Goal: Task Accomplishment & Management: Manage account settings

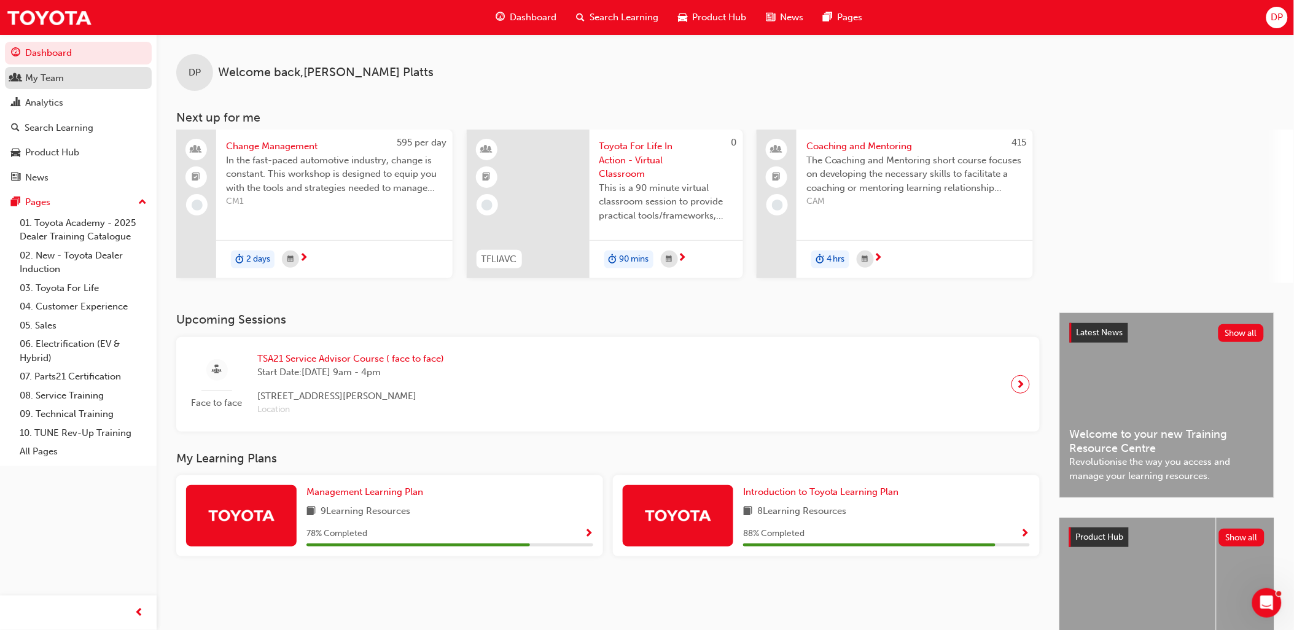
click at [87, 74] on div "My Team" at bounding box center [78, 78] width 135 height 15
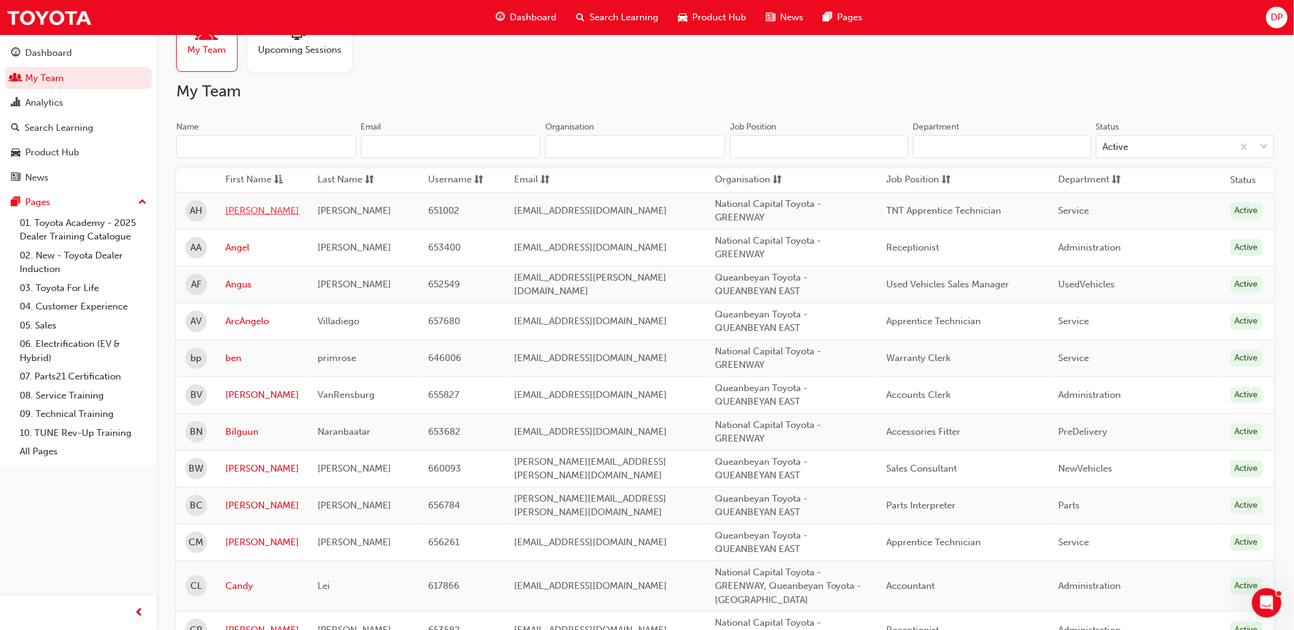
scroll to position [68, 0]
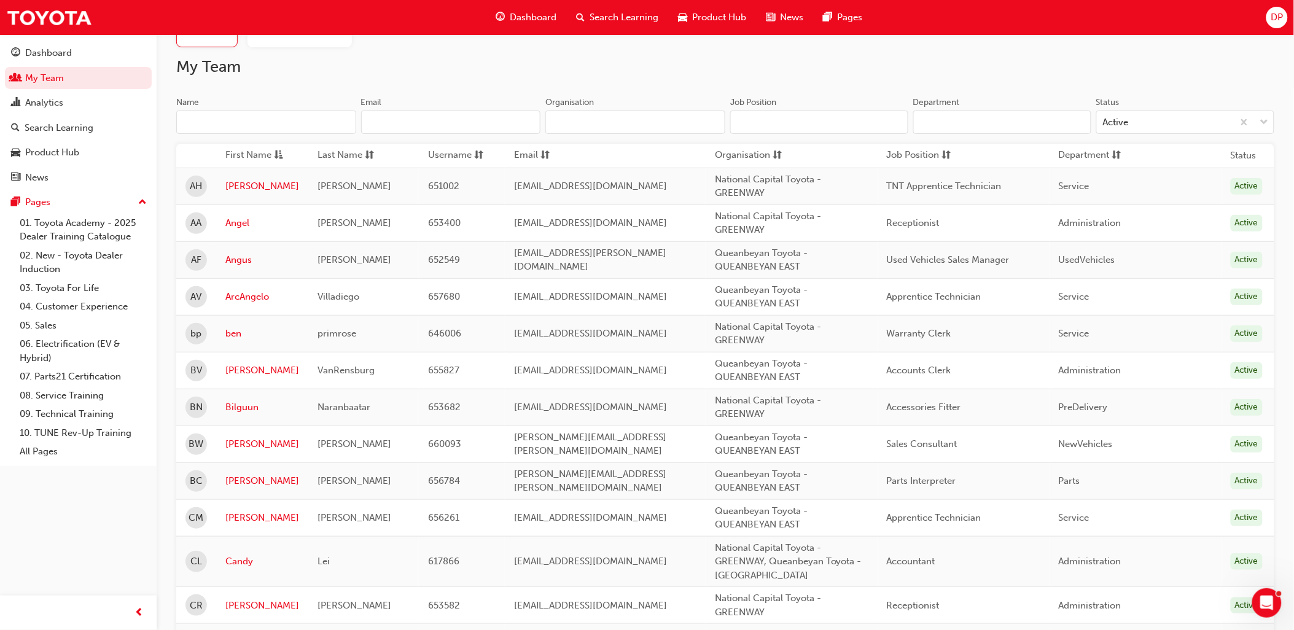
click at [227, 114] on input "Name" at bounding box center [266, 122] width 180 height 23
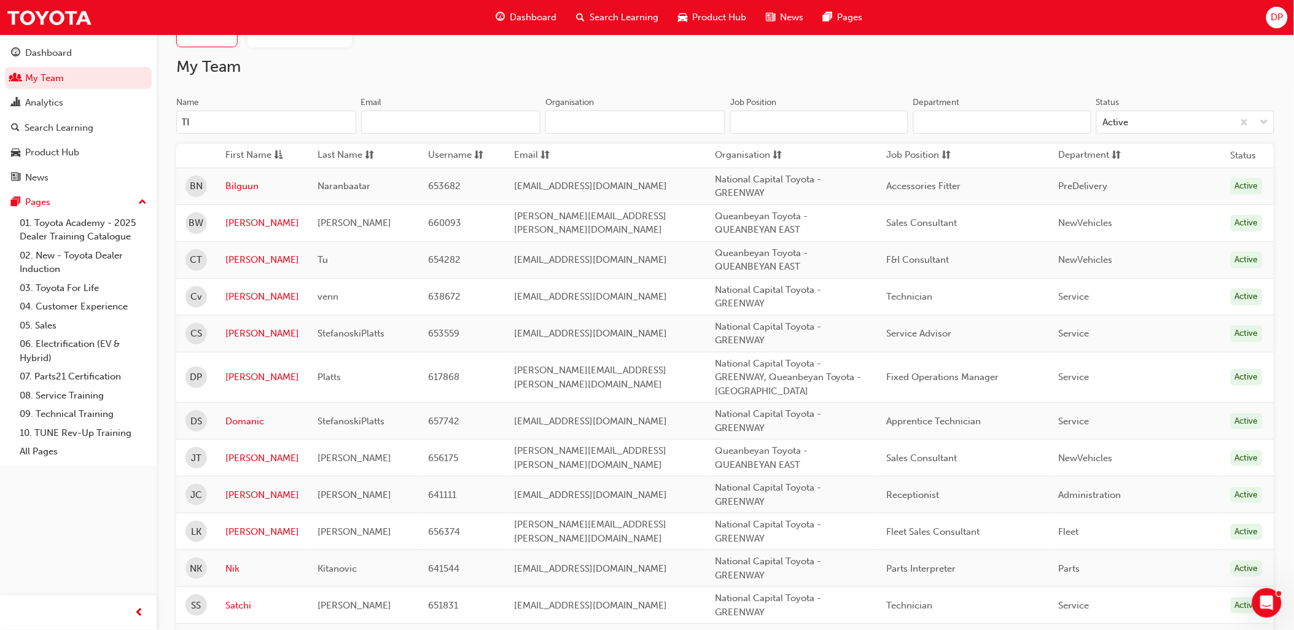
scroll to position [0, 0]
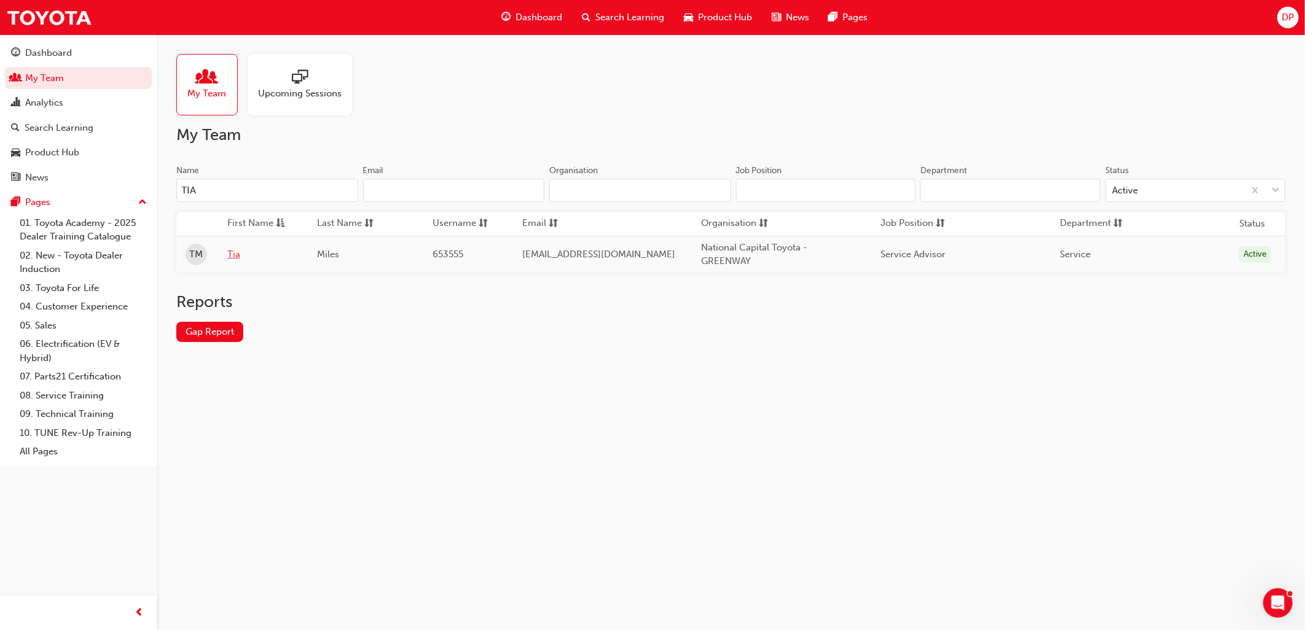
type input "TIA"
click at [234, 252] on link "Tia" at bounding box center [262, 255] width 71 height 14
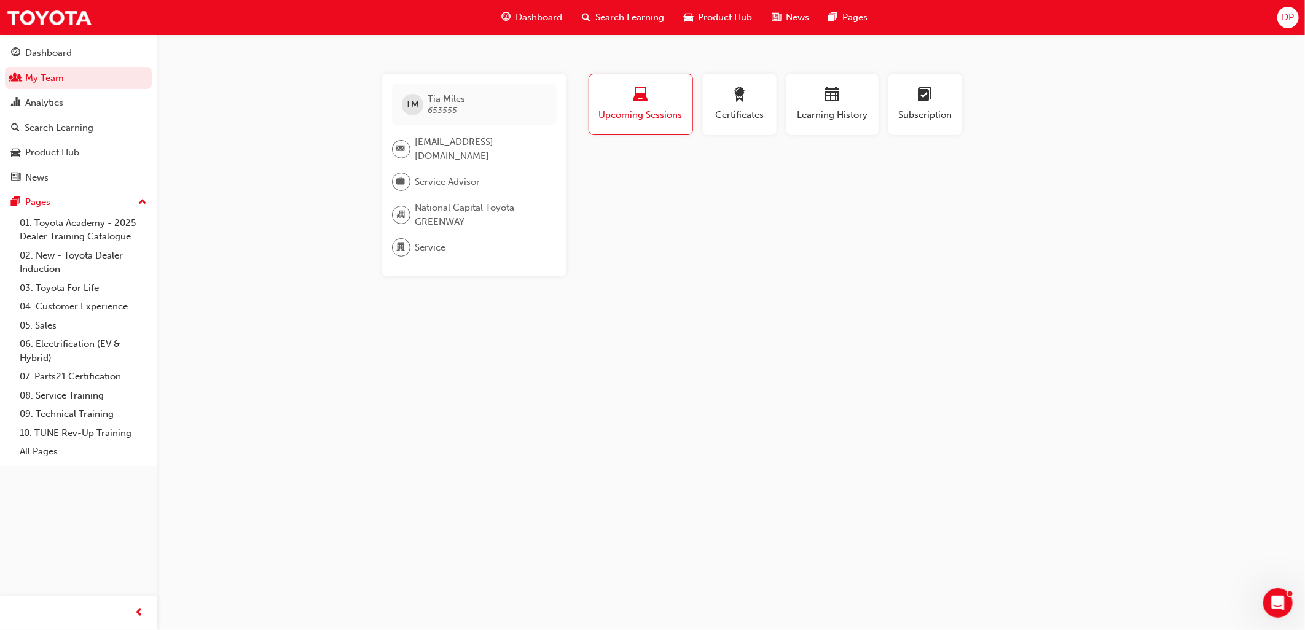
click at [642, 103] on span "laptop-icon" at bounding box center [640, 95] width 15 height 17
click at [649, 117] on span "Upcoming Sessions" at bounding box center [640, 115] width 85 height 14
click at [908, 99] on div "button" at bounding box center [924, 96] width 55 height 19
click at [828, 103] on span "calendar-icon" at bounding box center [832, 95] width 15 height 17
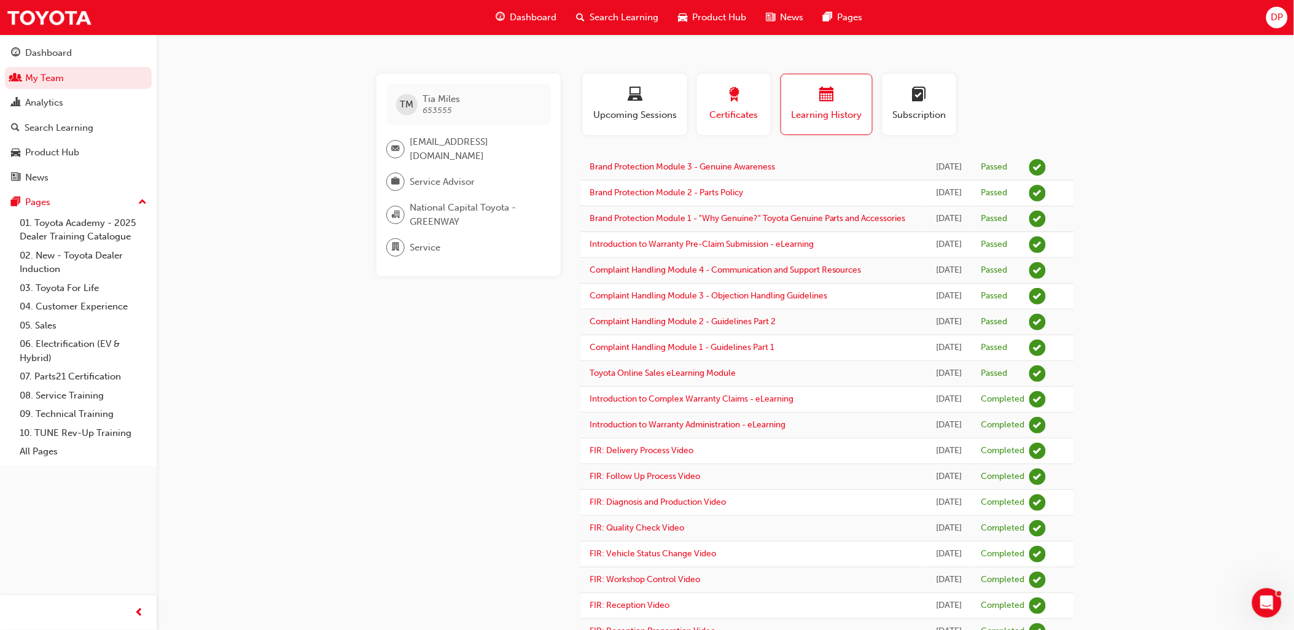
click at [752, 107] on div "Certificates" at bounding box center [733, 104] width 55 height 35
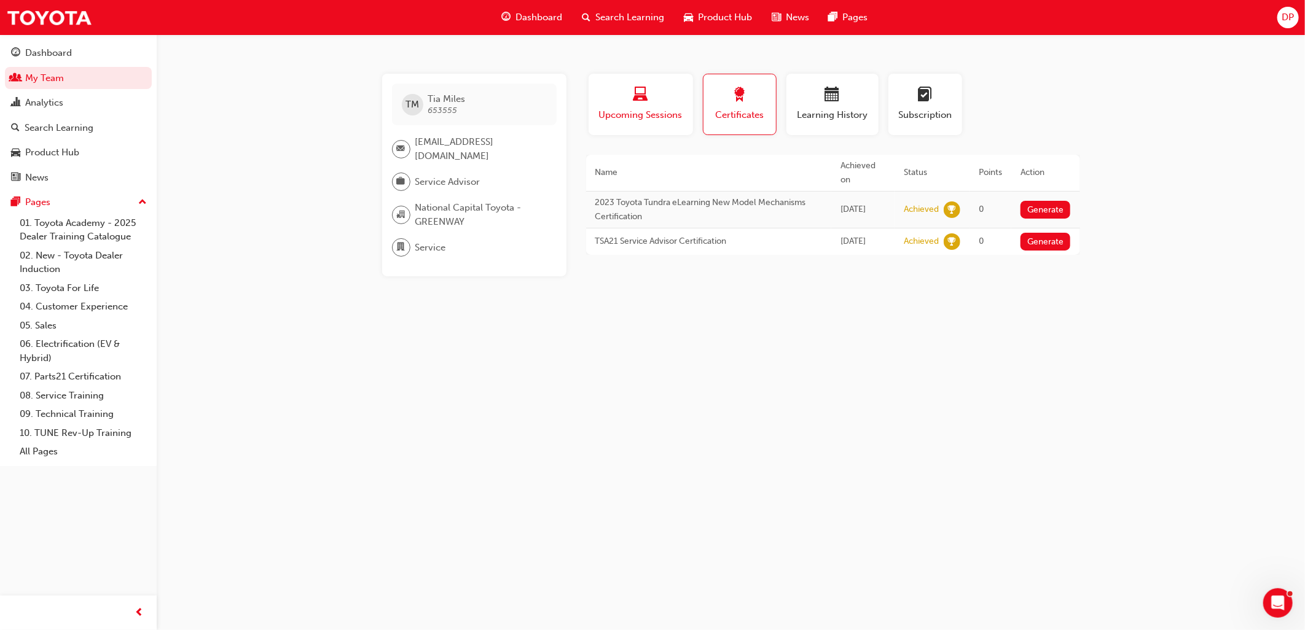
click at [654, 101] on div "button" at bounding box center [641, 96] width 86 height 19
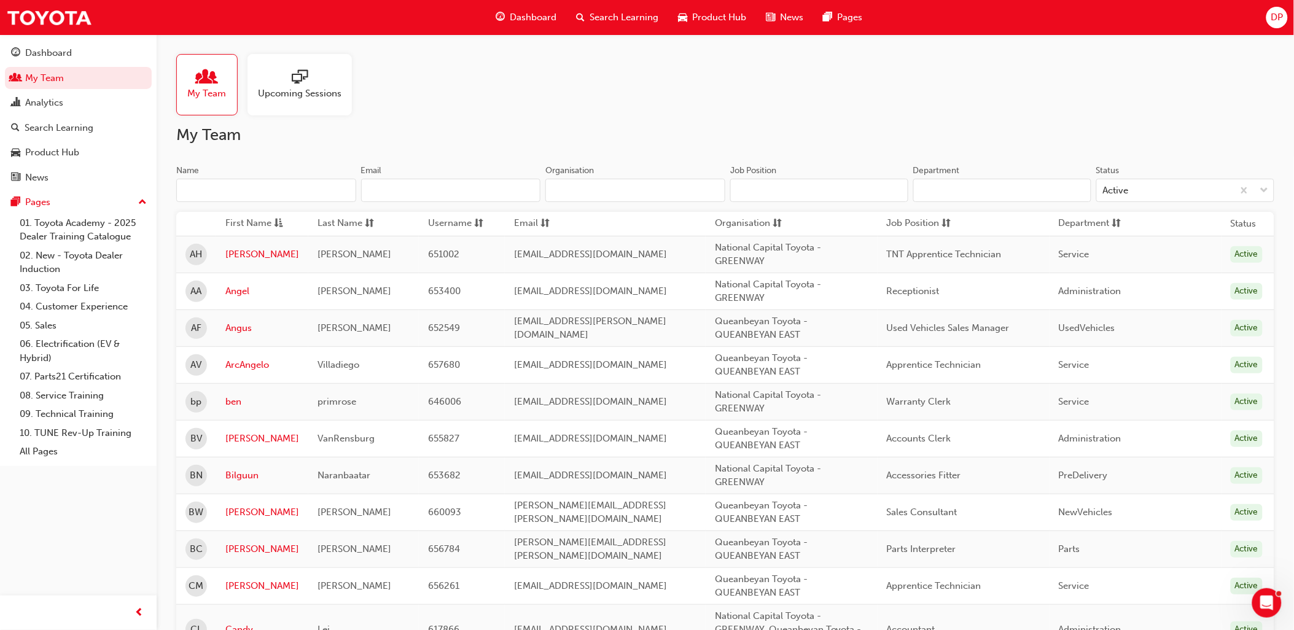
click at [267, 193] on input "Name" at bounding box center [266, 190] width 180 height 23
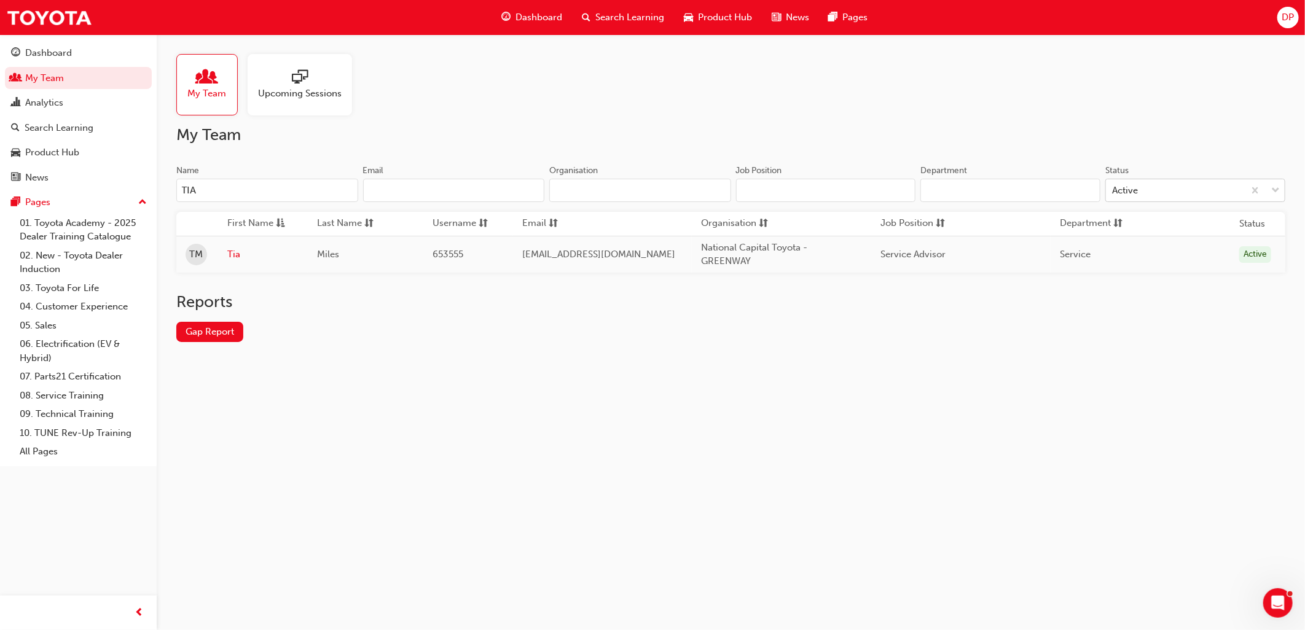
type input "TIA"
click at [1158, 197] on div "Active" at bounding box center [1175, 190] width 138 height 21
click at [1113, 195] on input "Status Active" at bounding box center [1112, 190] width 1 height 10
click at [1158, 197] on div "Active" at bounding box center [1175, 190] width 138 height 21
click at [1113, 195] on input "Status 0 results available. Select is focused ,type to refine list, press Down …" at bounding box center [1112, 190] width 1 height 10
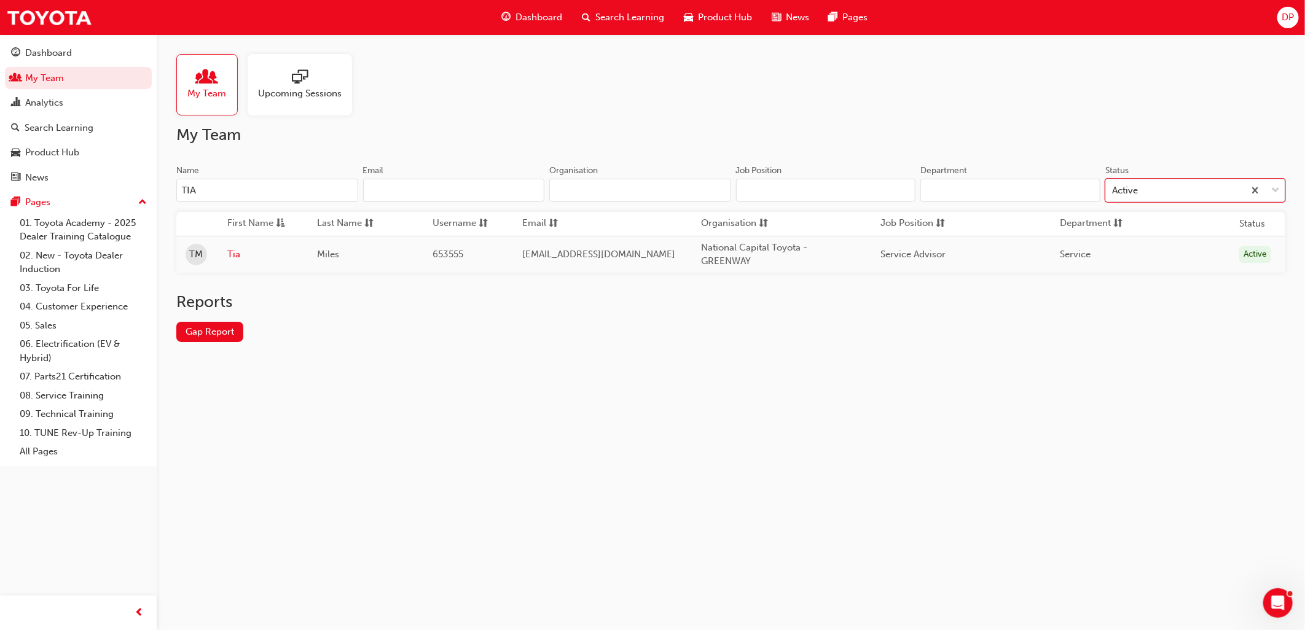
click at [214, 90] on span "My Team" at bounding box center [207, 94] width 39 height 14
click at [236, 253] on link "Tia" at bounding box center [262, 255] width 71 height 14
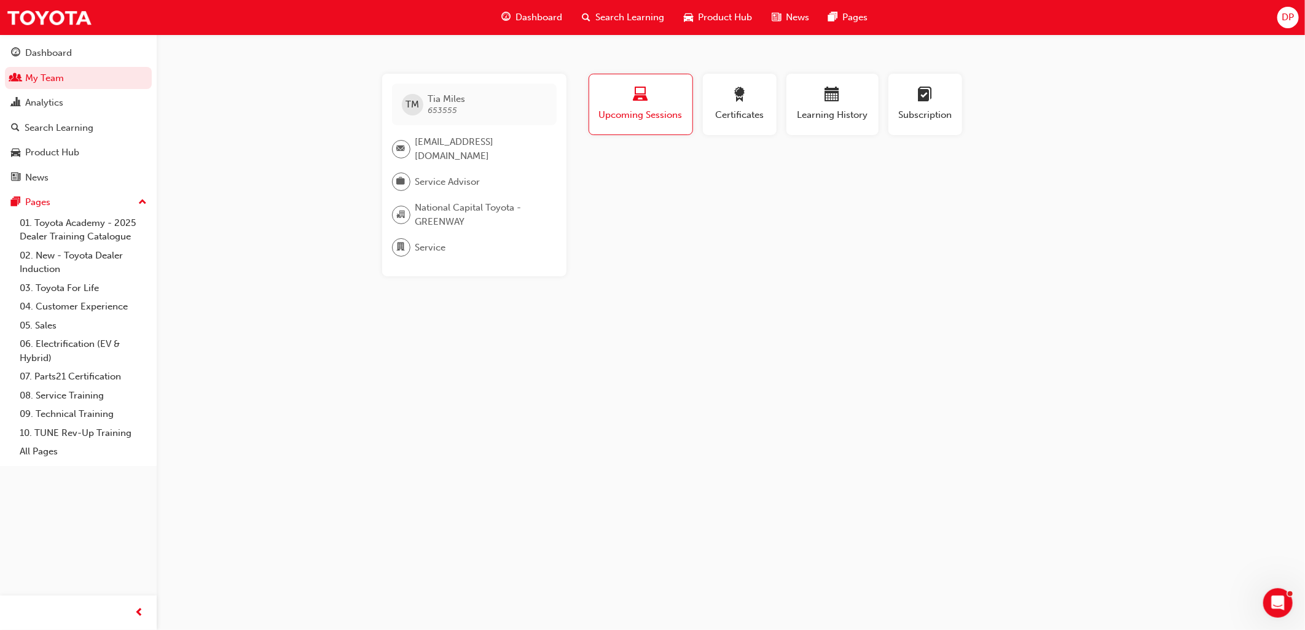
click at [264, 250] on div "TM [PERSON_NAME] 653555 [EMAIL_ADDRESS][DOMAIN_NAME] Service Advisor National C…" at bounding box center [652, 315] width 1305 height 630
click at [381, 210] on div "TM [PERSON_NAME] 653555 [EMAIL_ADDRESS][DOMAIN_NAME] Service Advisor National C…" at bounding box center [730, 175] width 737 height 203
click at [458, 195] on div "TM [PERSON_NAME] 653555 [EMAIL_ADDRESS][DOMAIN_NAME] Service Advisor National C…" at bounding box center [474, 175] width 184 height 203
drag, startPoint x: 458, startPoint y: 195, endPoint x: 467, endPoint y: 162, distance: 34.4
click at [464, 168] on div "TM [PERSON_NAME] 653555 [EMAIL_ADDRESS][DOMAIN_NAME] Service Advisor National C…" at bounding box center [474, 175] width 184 height 203
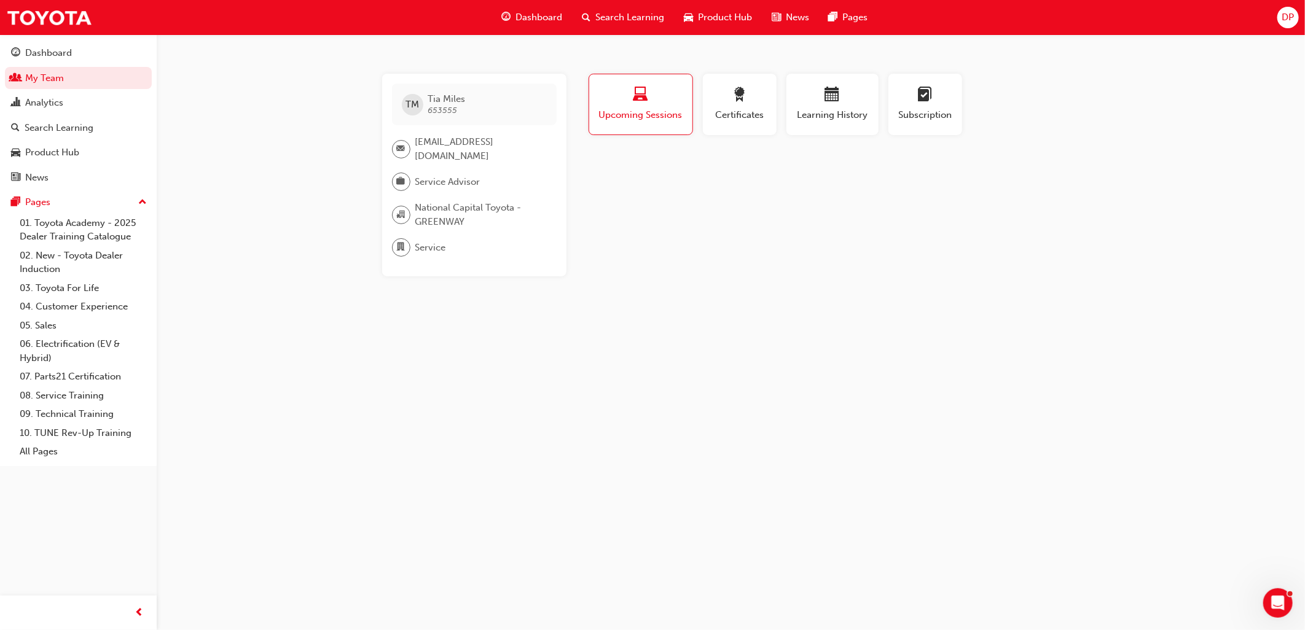
click at [461, 139] on span "[EMAIL_ADDRESS][DOMAIN_NAME]" at bounding box center [480, 149] width 131 height 28
click at [618, 142] on div "Upcoming Sessions" at bounding box center [640, 109] width 114 height 71
click at [641, 115] on span "Upcoming Sessions" at bounding box center [640, 115] width 85 height 14
click at [730, 107] on div "Certificates" at bounding box center [739, 104] width 55 height 35
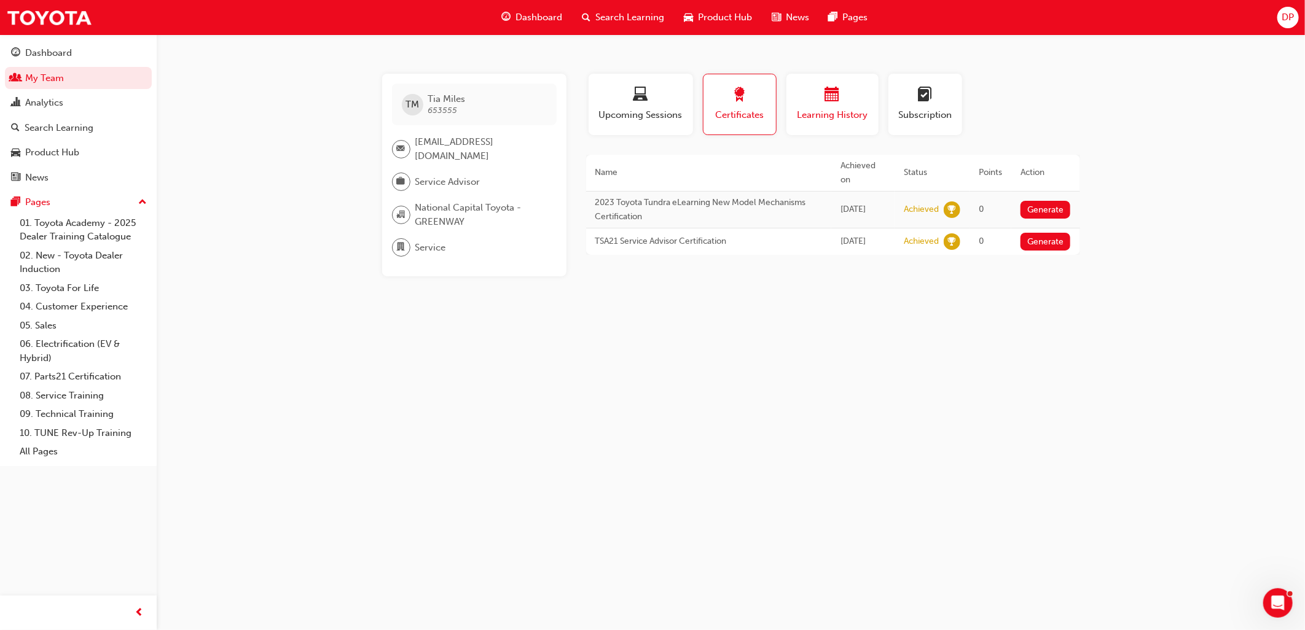
click at [807, 100] on div "button" at bounding box center [832, 96] width 74 height 19
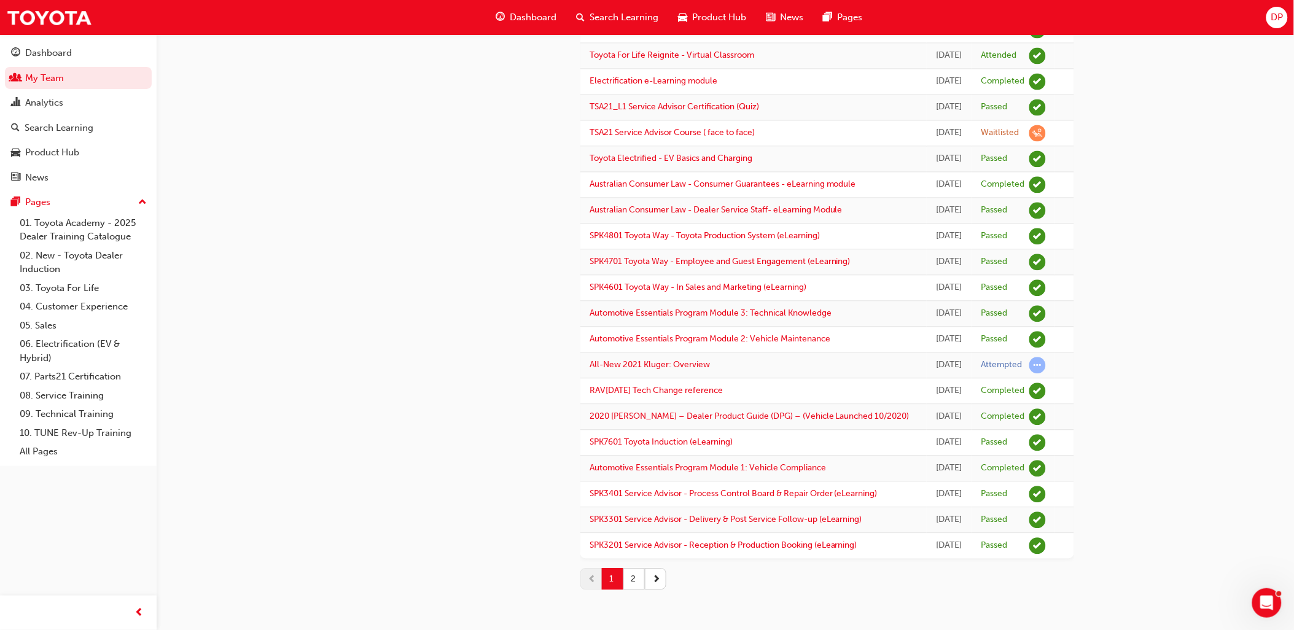
scroll to position [1091, 0]
click at [706, 138] on link "TSA21 Service Advisor Course ( face to face)" at bounding box center [672, 132] width 165 height 10
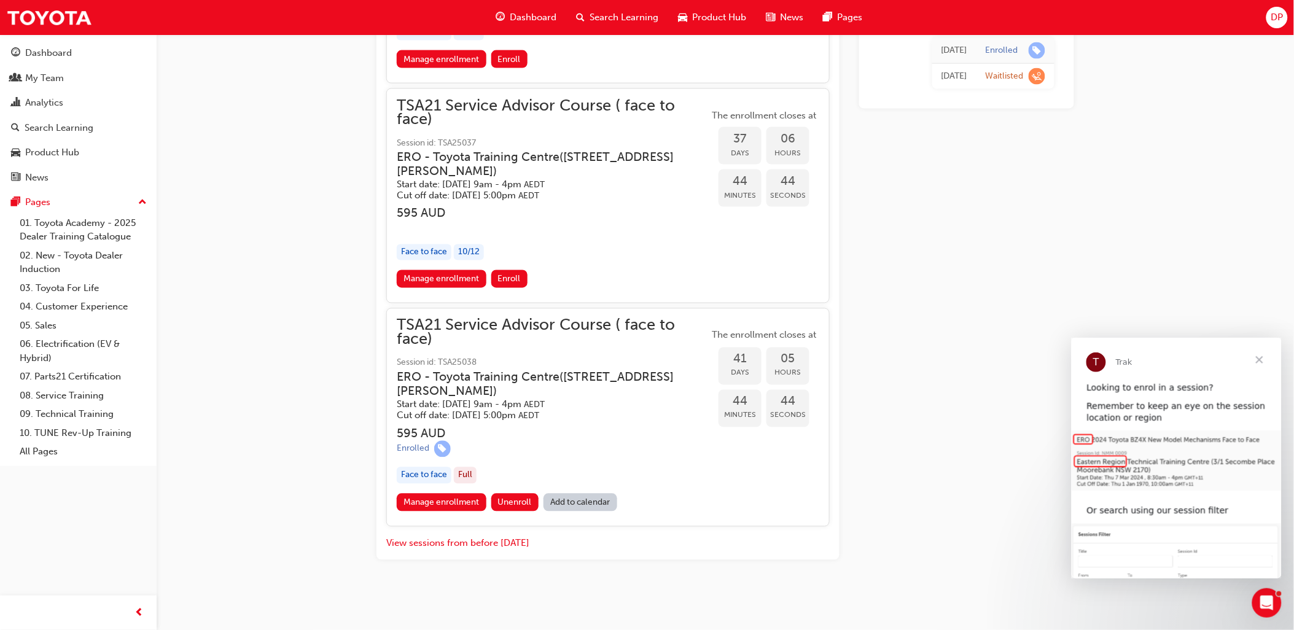
scroll to position [2320, 0]
click at [458, 541] on button "View sessions from before [DATE]" at bounding box center [457, 544] width 143 height 14
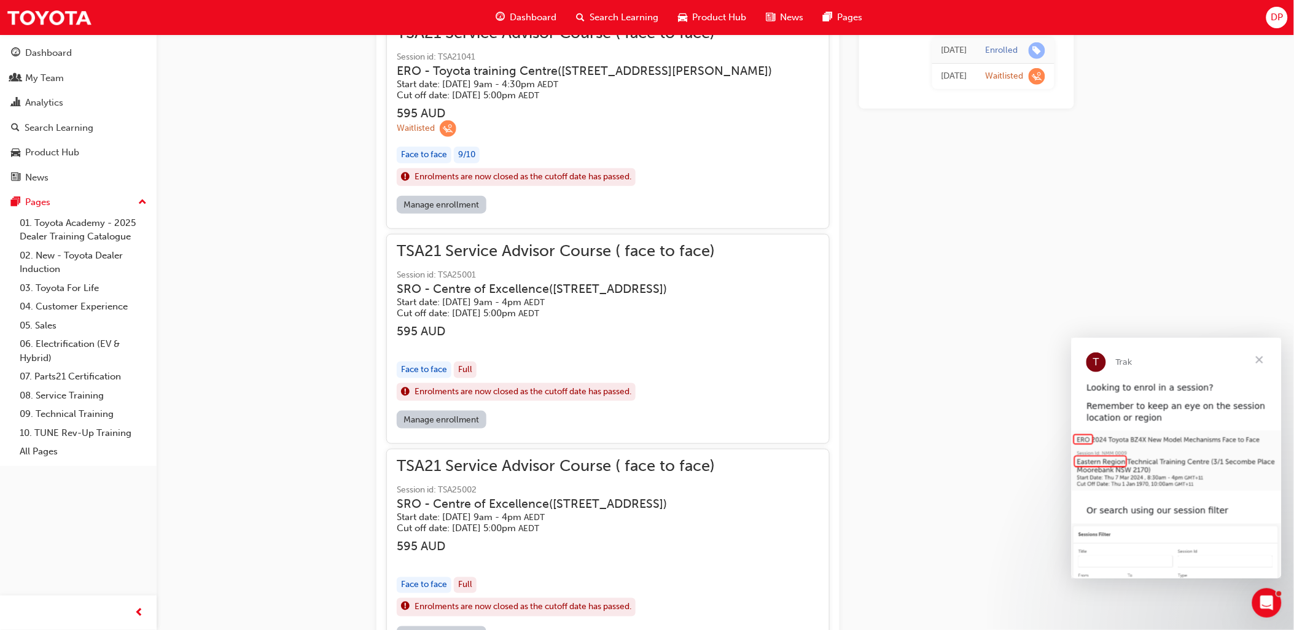
scroll to position [10282, 0]
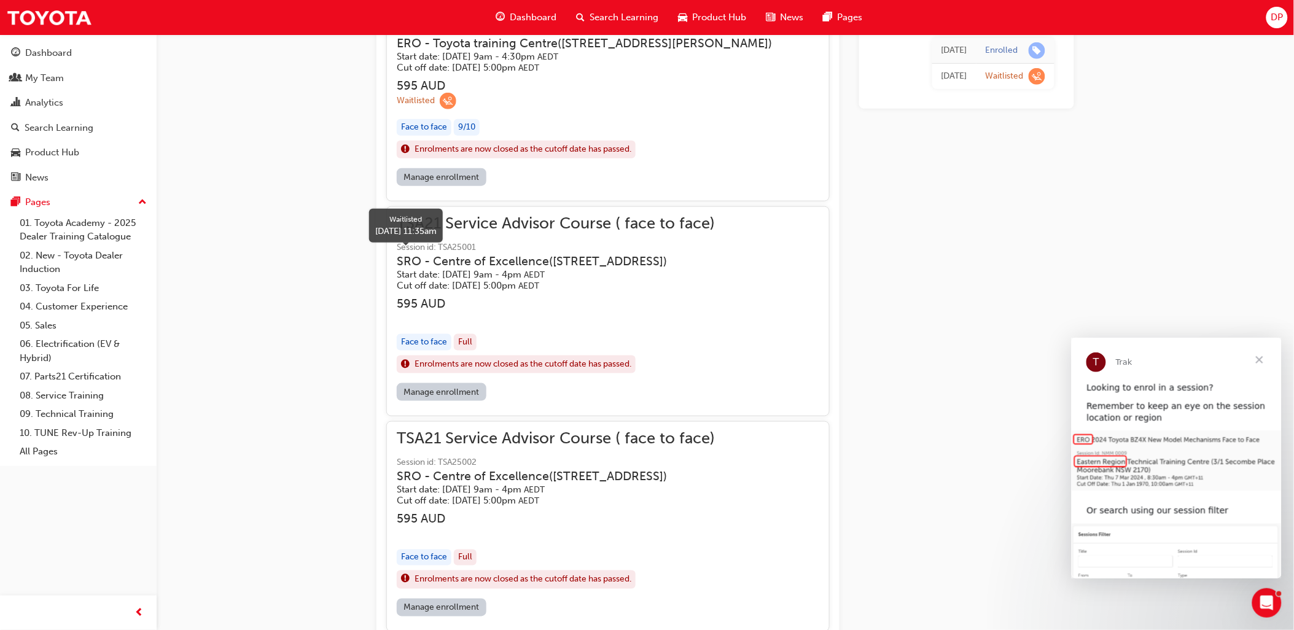
click at [450, 109] on span "learningRecordVerb_WAITLIST-icon" at bounding box center [448, 101] width 17 height 17
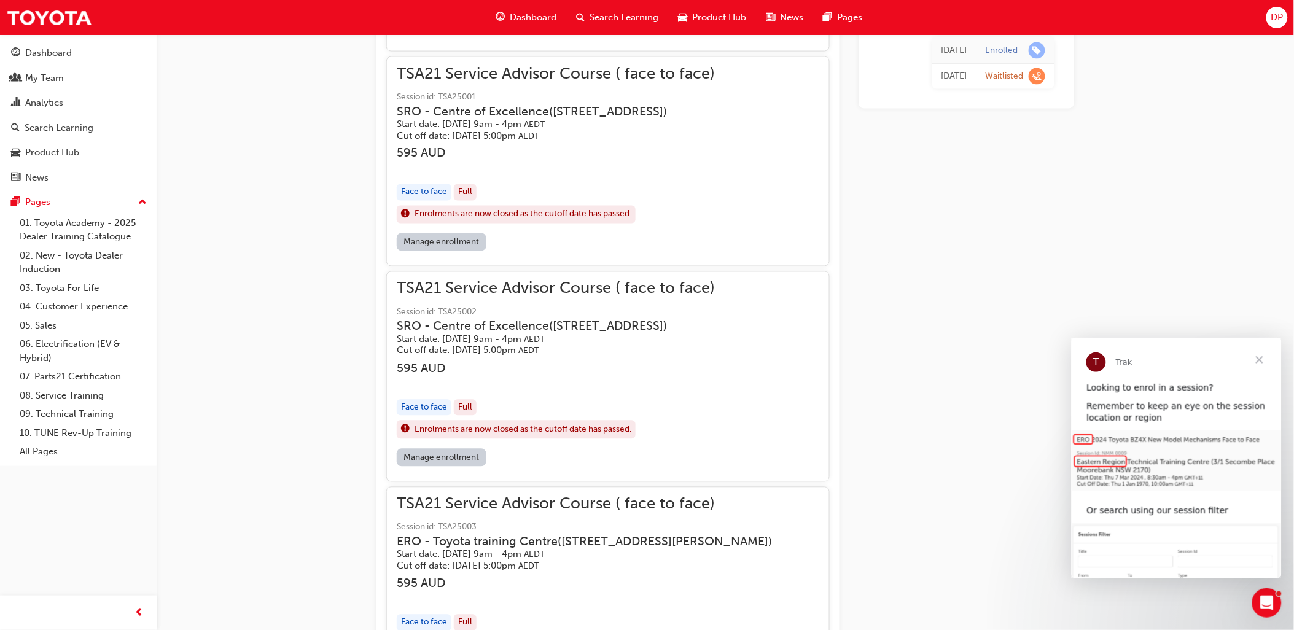
scroll to position [10691, 0]
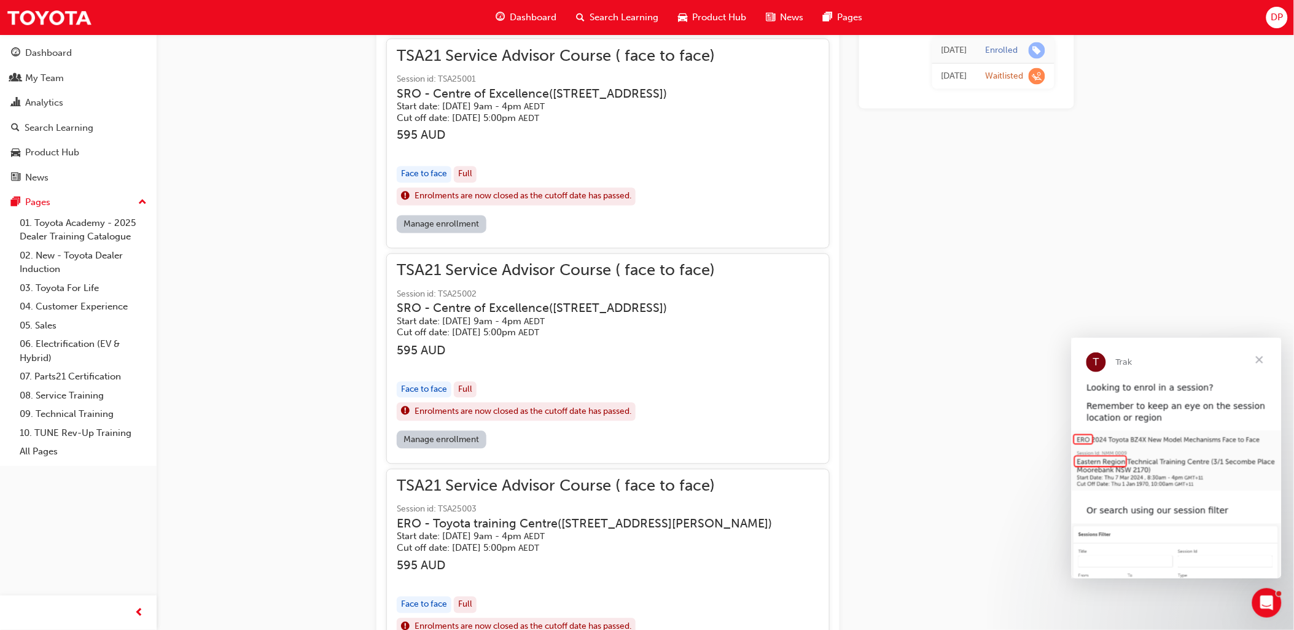
click at [447, 233] on link "Manage enrollment" at bounding box center [442, 225] width 90 height 18
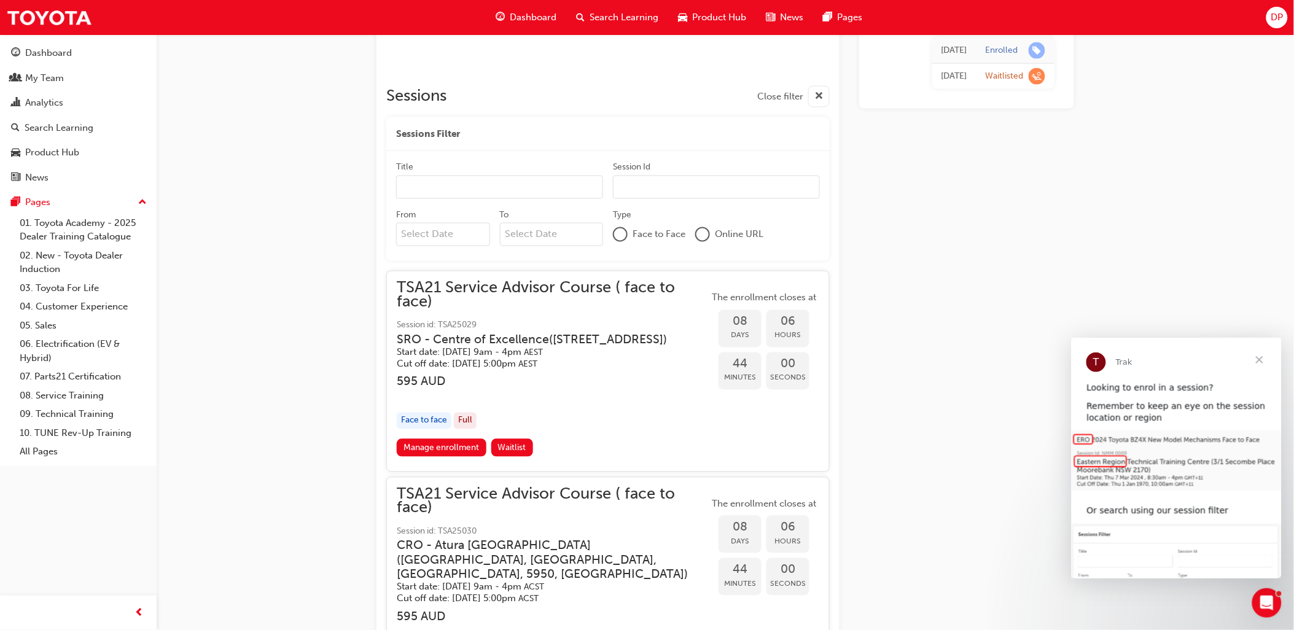
scroll to position [545, 0]
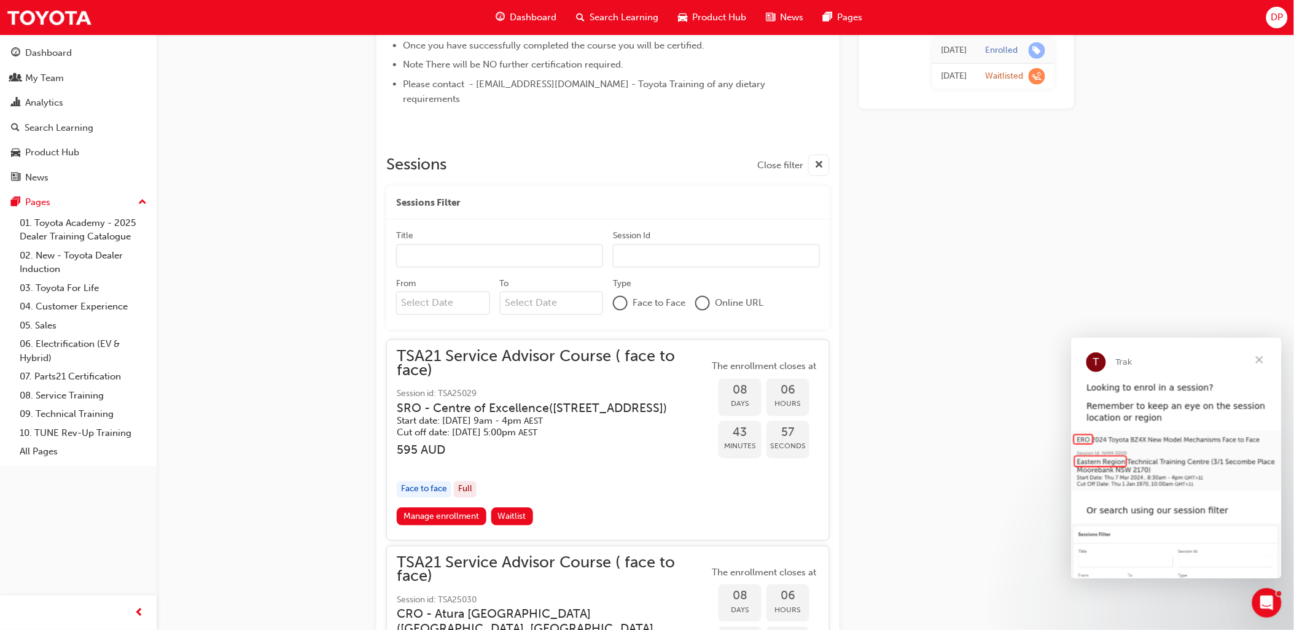
click at [459, 298] on input "From" at bounding box center [443, 303] width 94 height 23
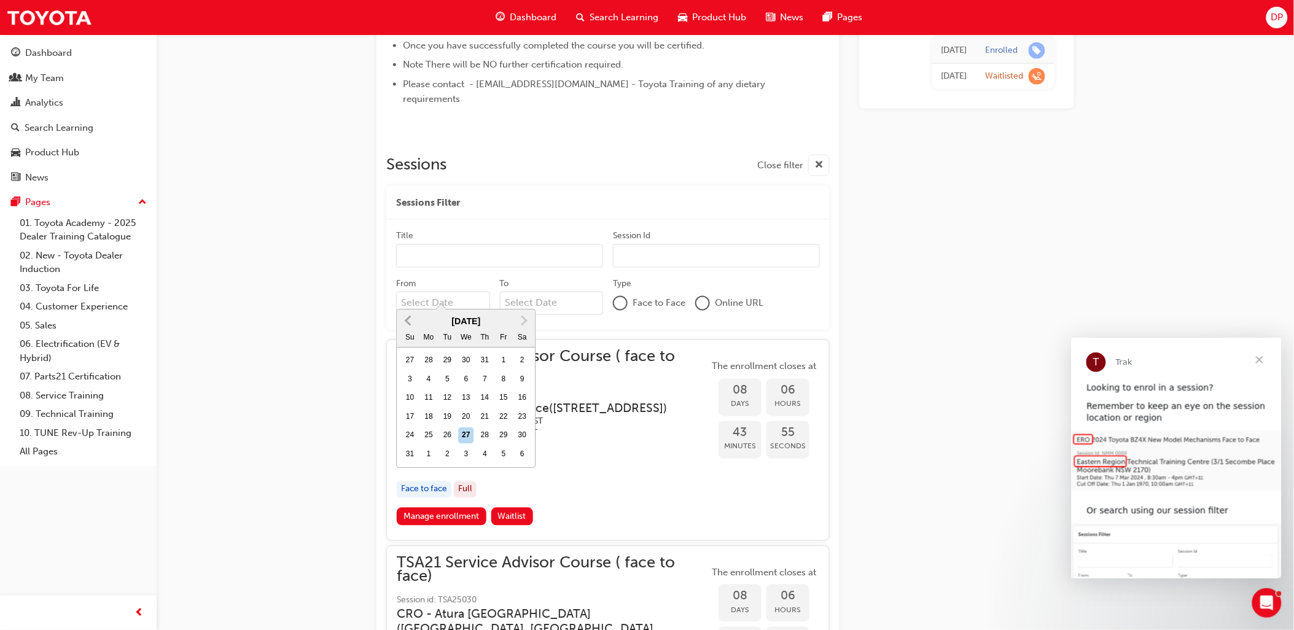
click at [407, 322] on button "Previous Month" at bounding box center [408, 321] width 20 height 20
click at [409, 322] on span "Previous Month" at bounding box center [409, 320] width 0 height 14
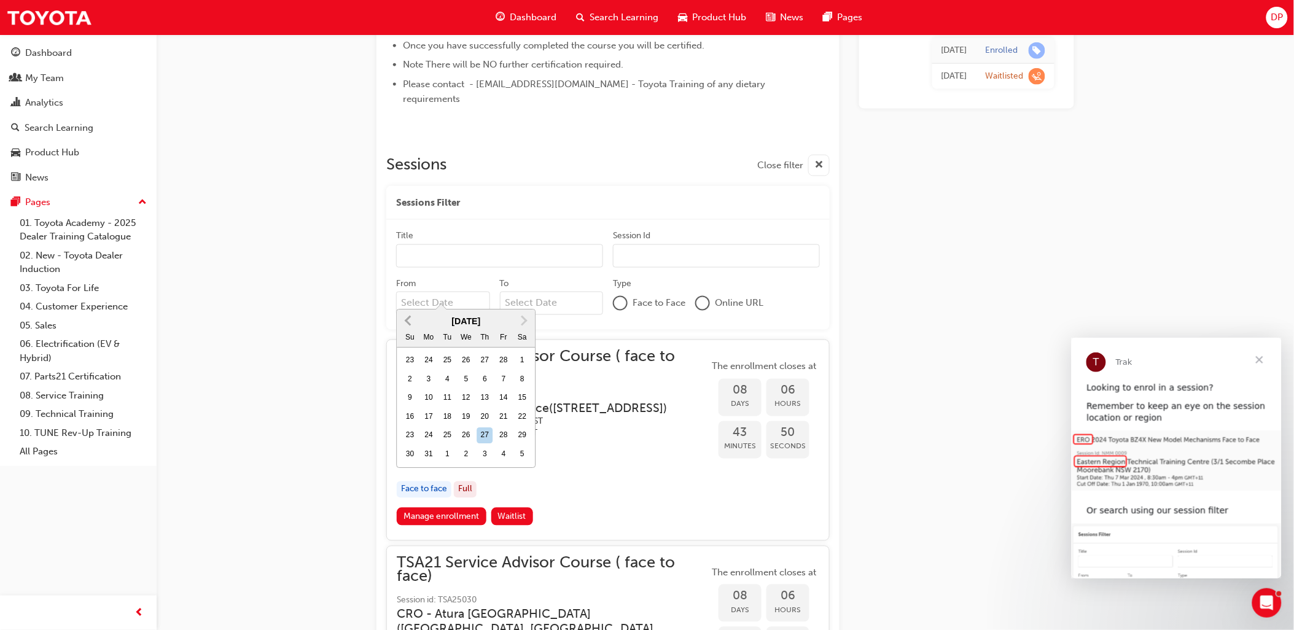
click at [409, 322] on span "Previous Month" at bounding box center [409, 320] width 0 height 14
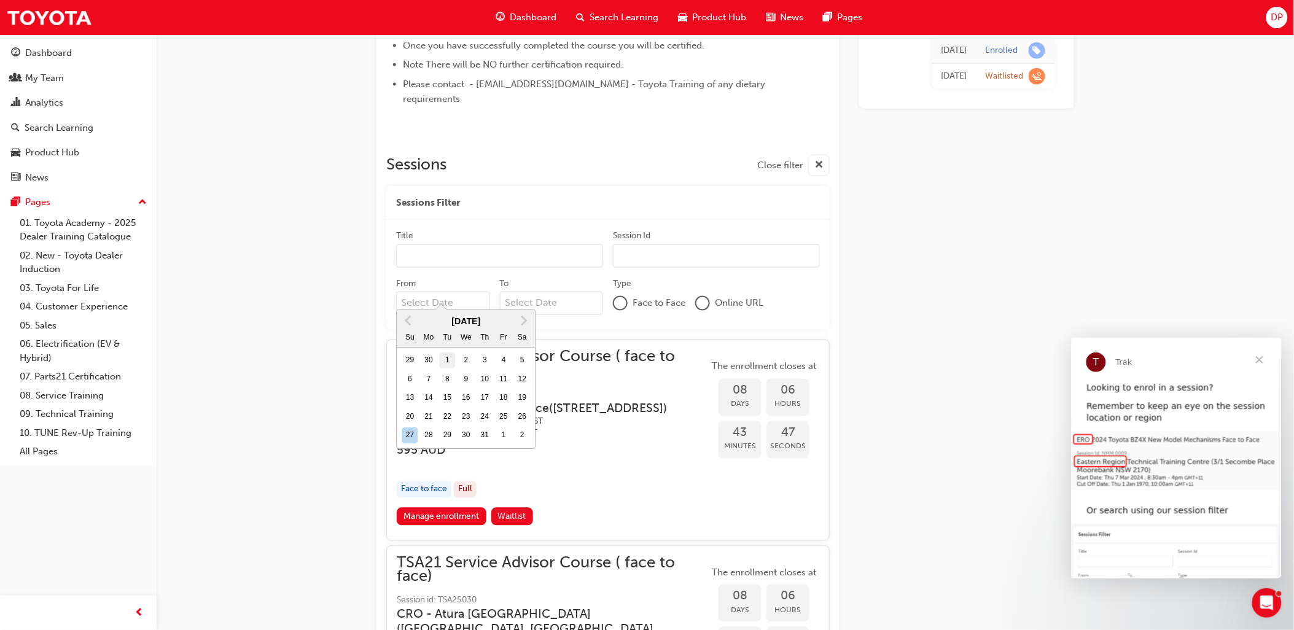
click at [445, 357] on div "1" at bounding box center [448, 361] width 16 height 16
click at [445, 315] on input "From [DATE] Previous Month Next Month [DATE] Su Mo Tu We Th Fr Sa 29 30 1 2 3 4…" at bounding box center [443, 303] width 94 height 23
type input "[DATE]"
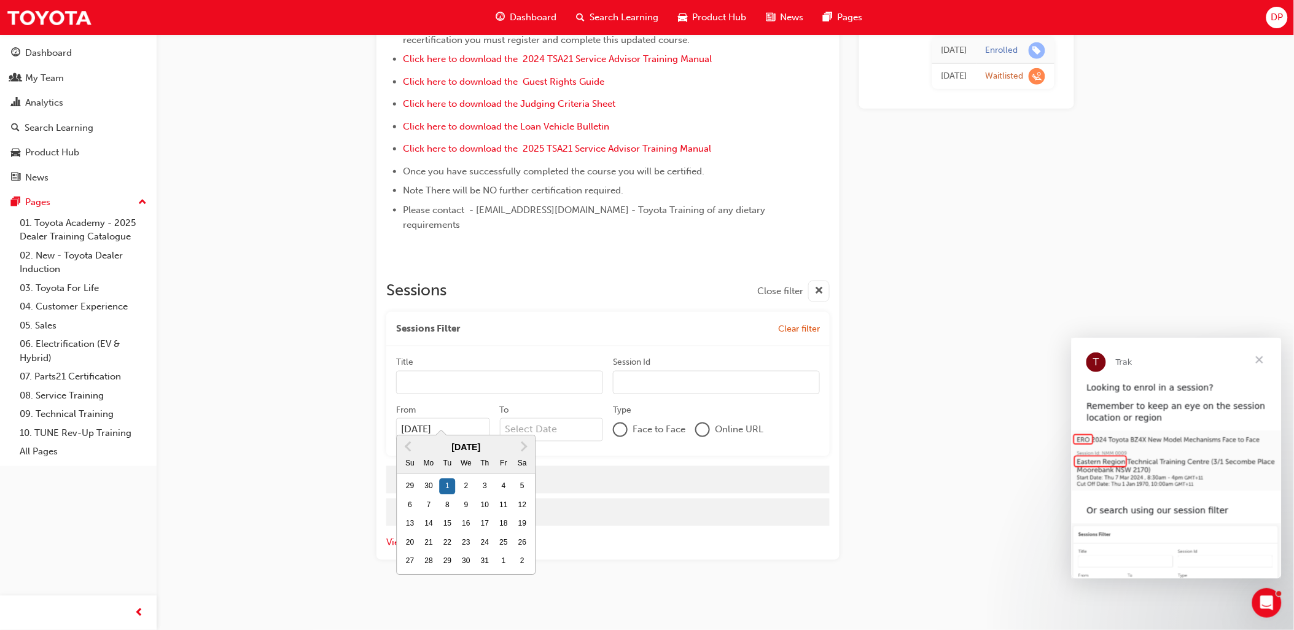
scroll to position [406, 0]
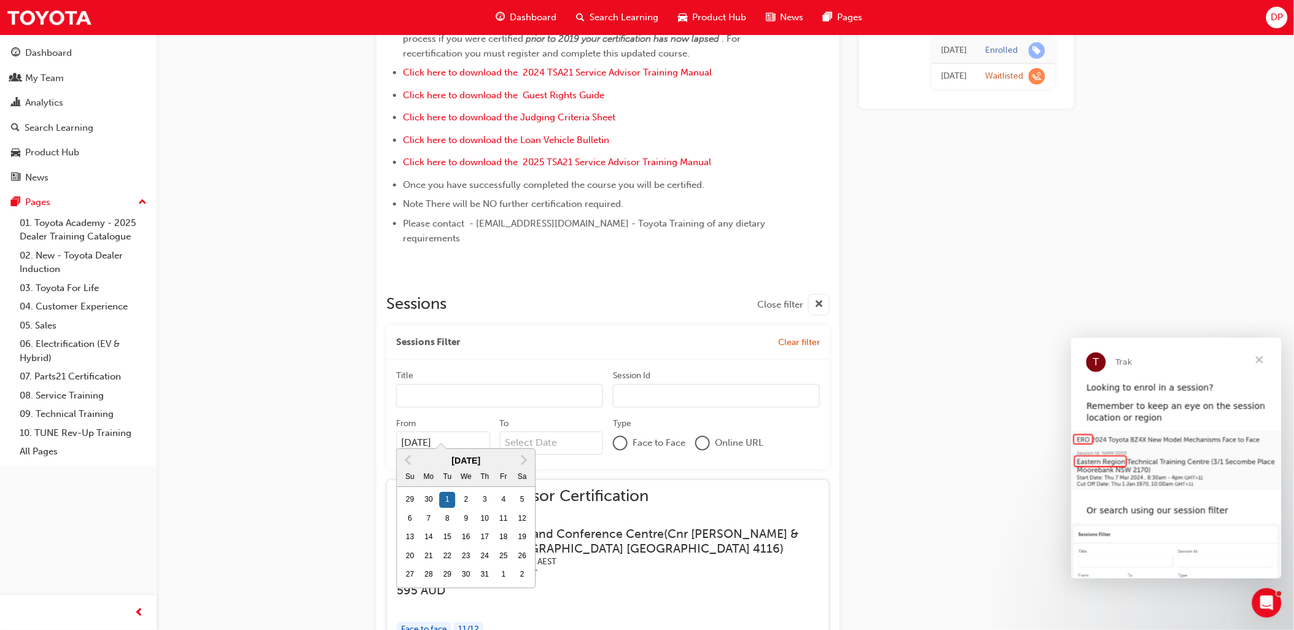
click at [579, 432] on input "To" at bounding box center [552, 443] width 104 height 23
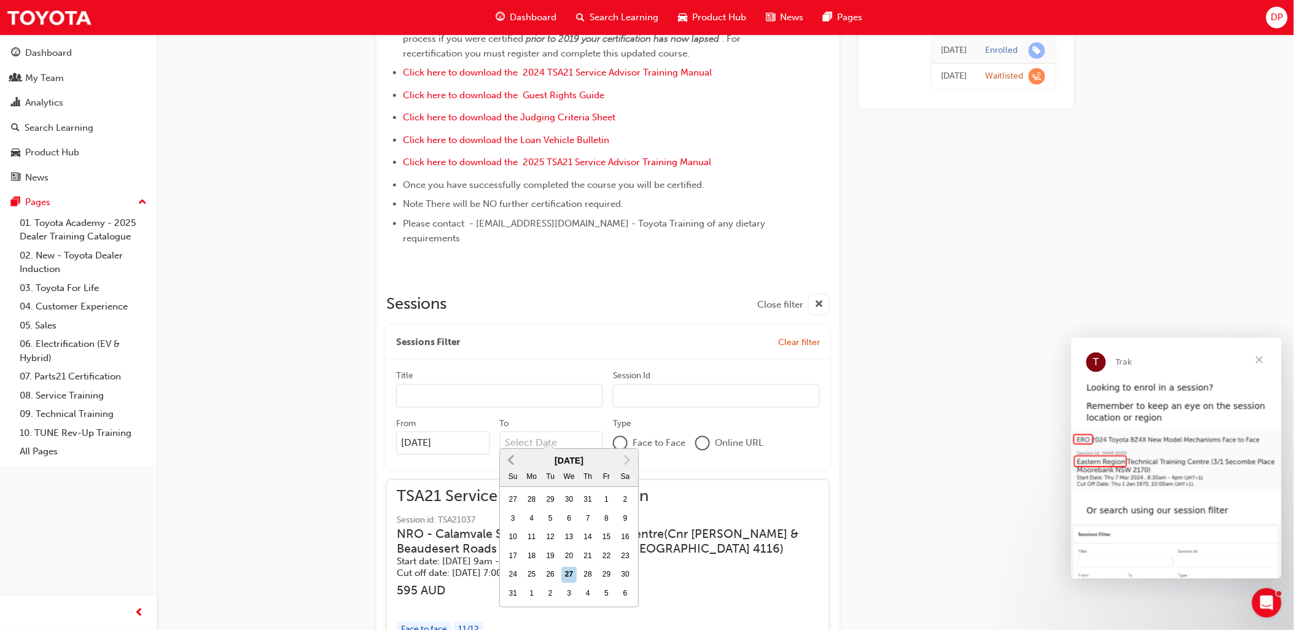
click at [518, 464] on button "Previous Month" at bounding box center [511, 461] width 20 height 20
click at [518, 462] on button "Previous Month" at bounding box center [511, 461] width 20 height 20
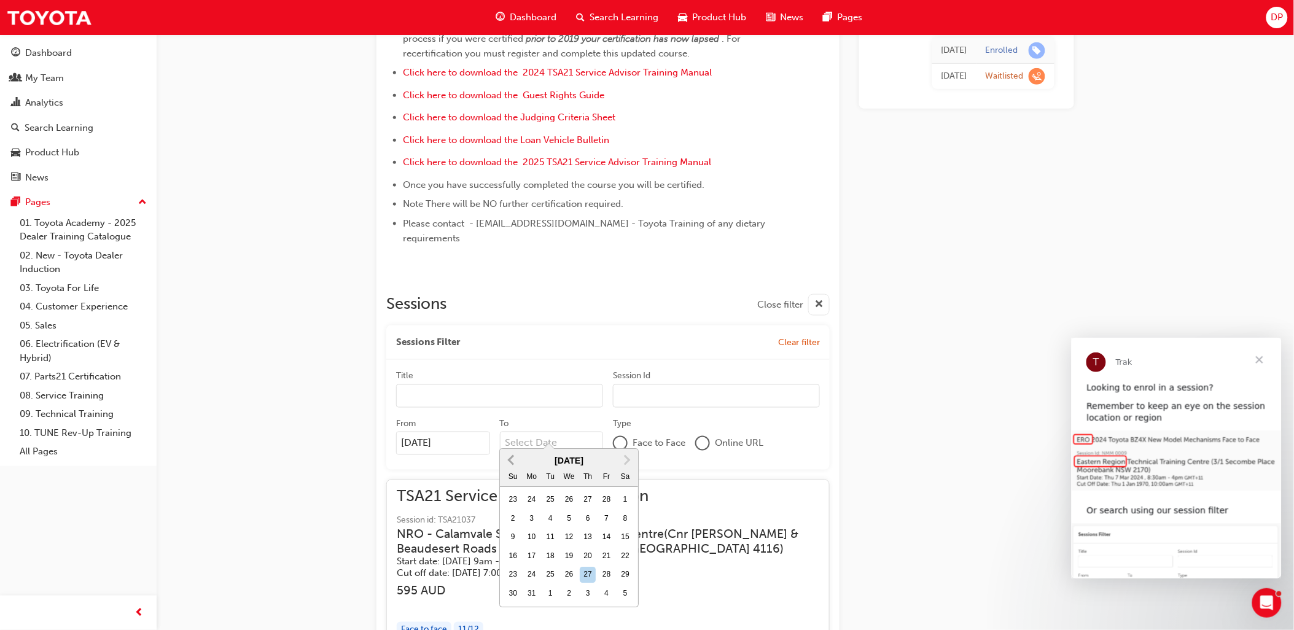
click at [518, 462] on button "Previous Month" at bounding box center [511, 461] width 20 height 20
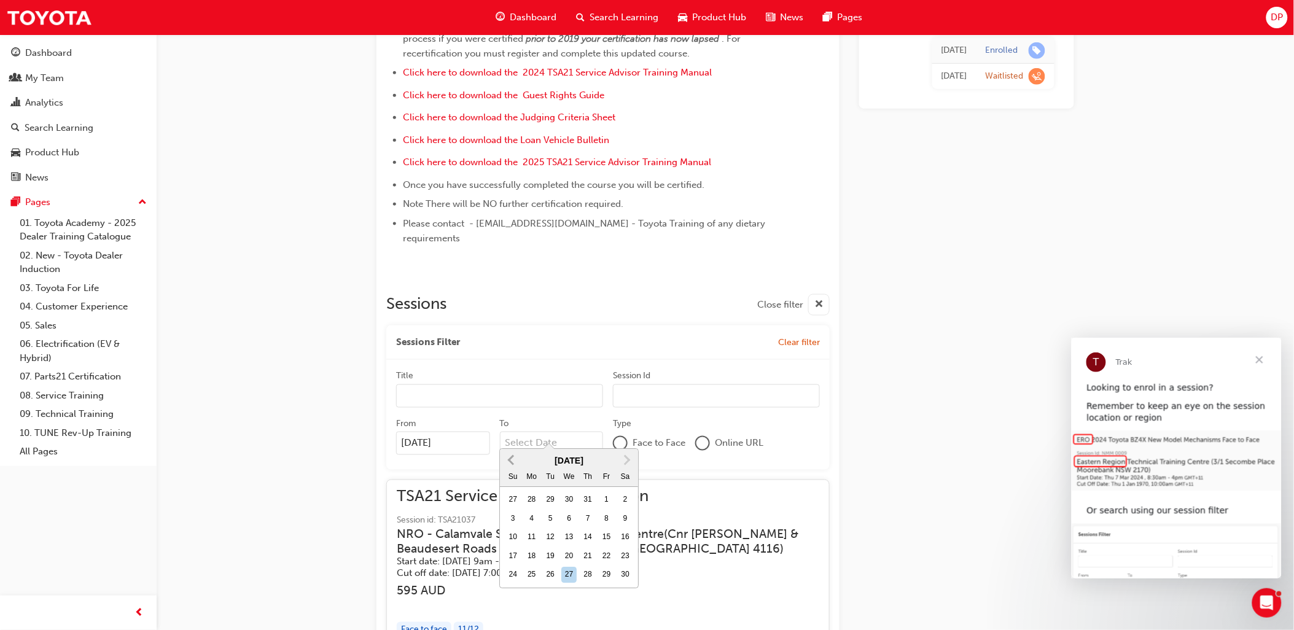
click at [518, 455] on input "To [DATE] Previous Month Next Month [DATE] Su Mo Tu We Th Fr Sa 27 28 29 30 31 …" at bounding box center [552, 443] width 104 height 23
click at [587, 579] on div "31" at bounding box center [588, 576] width 16 height 16
click at [587, 455] on input "To [DATE] Next Month [DATE] Su Mo Tu We Th Fr Sa 29 30 1 2 3 4 5 6 7 8 9 10 11 …" at bounding box center [552, 443] width 104 height 23
type input "[DATE]"
click at [777, 480] on div "TSA21 Service Advisor Certification Session id: TSA21037 NRO - [GEOGRAPHIC_DATA…" at bounding box center [607, 592] width 443 height 225
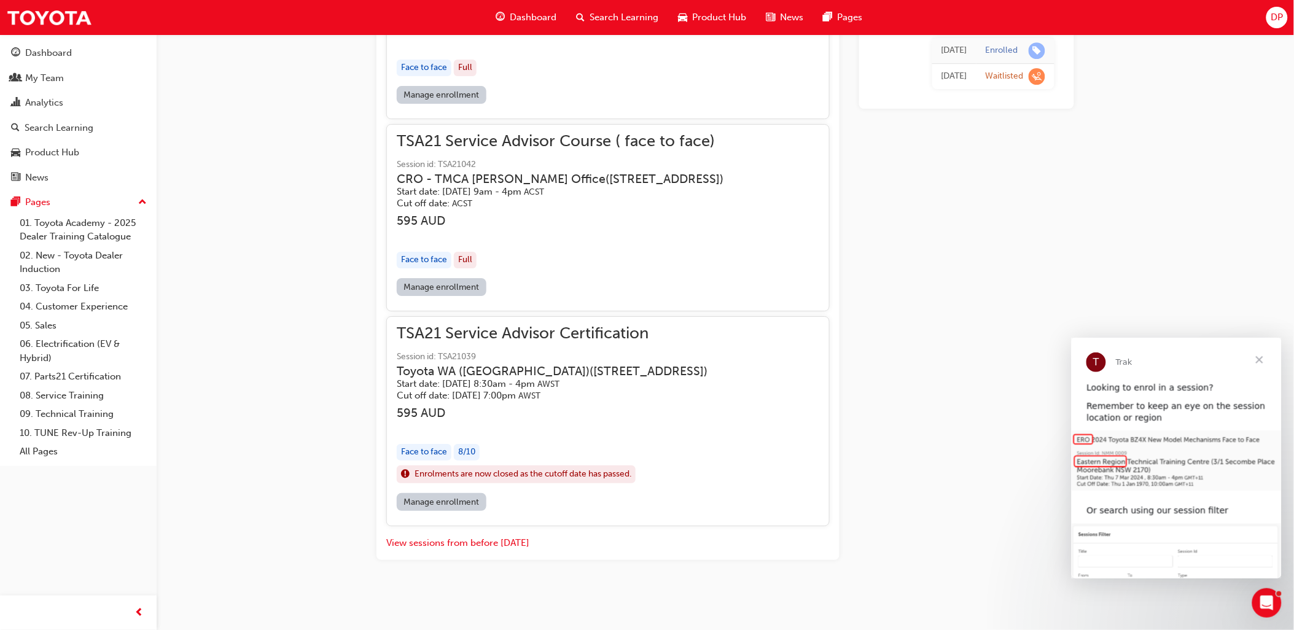
scroll to position [1423, 0]
click at [488, 542] on button "View sessions from before [DATE]" at bounding box center [457, 543] width 143 height 14
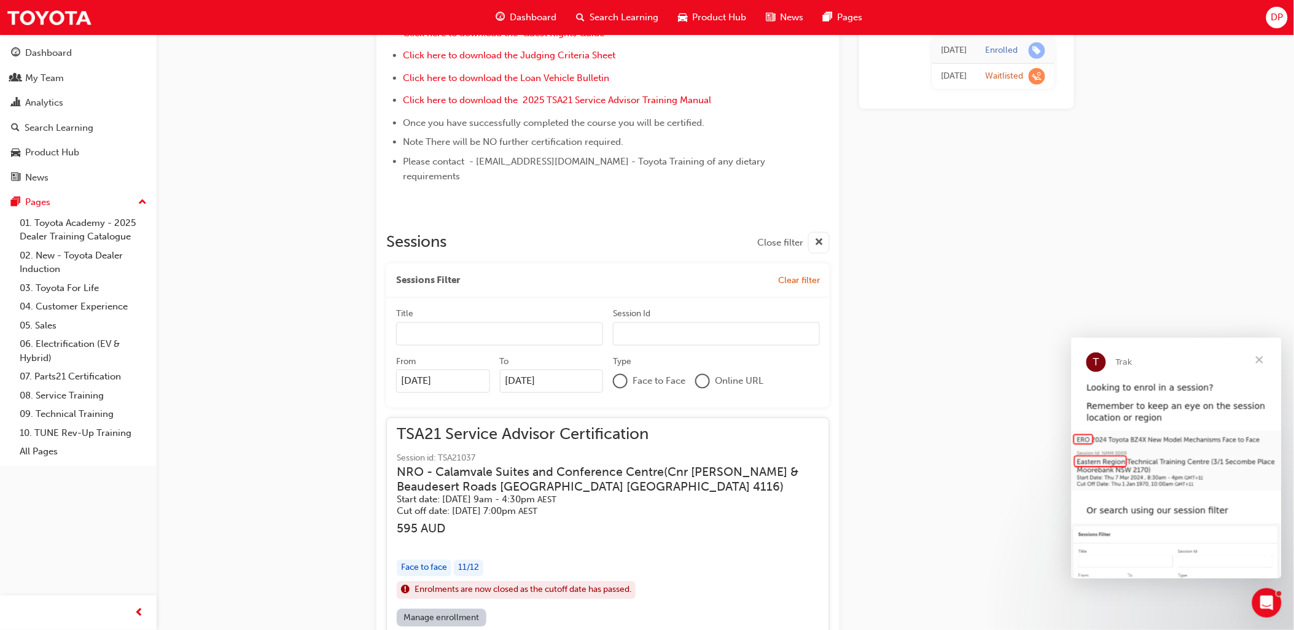
scroll to position [400, 0]
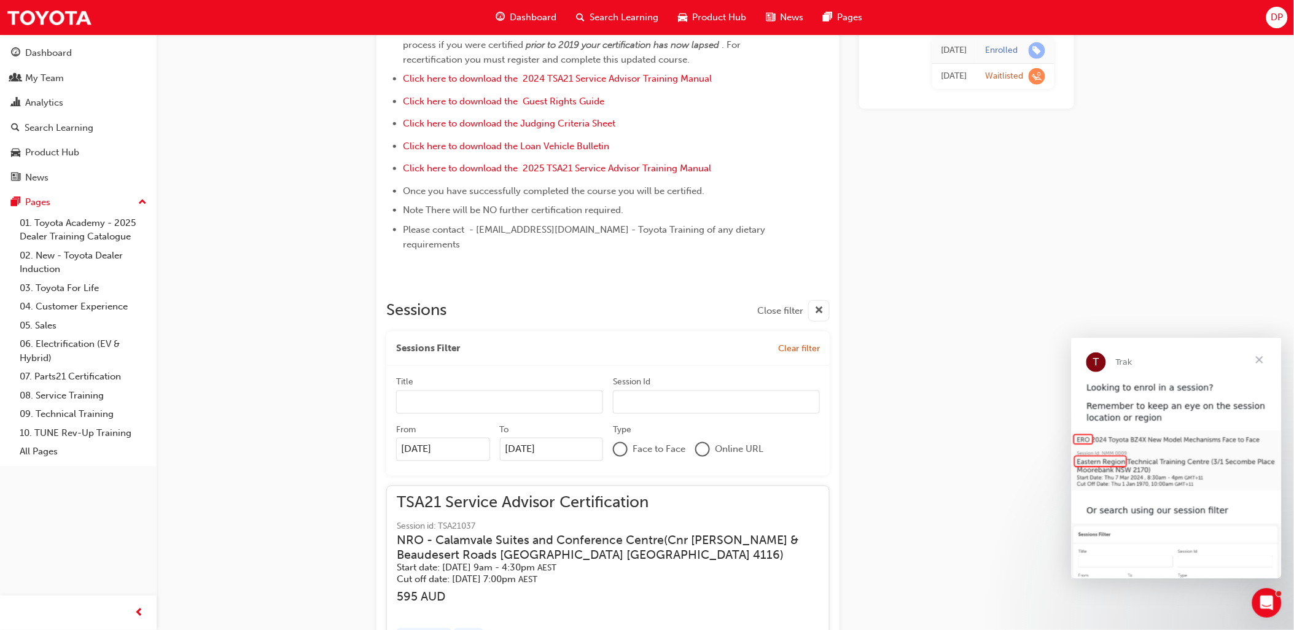
click at [782, 343] on span "Clear filter" at bounding box center [799, 348] width 42 height 10
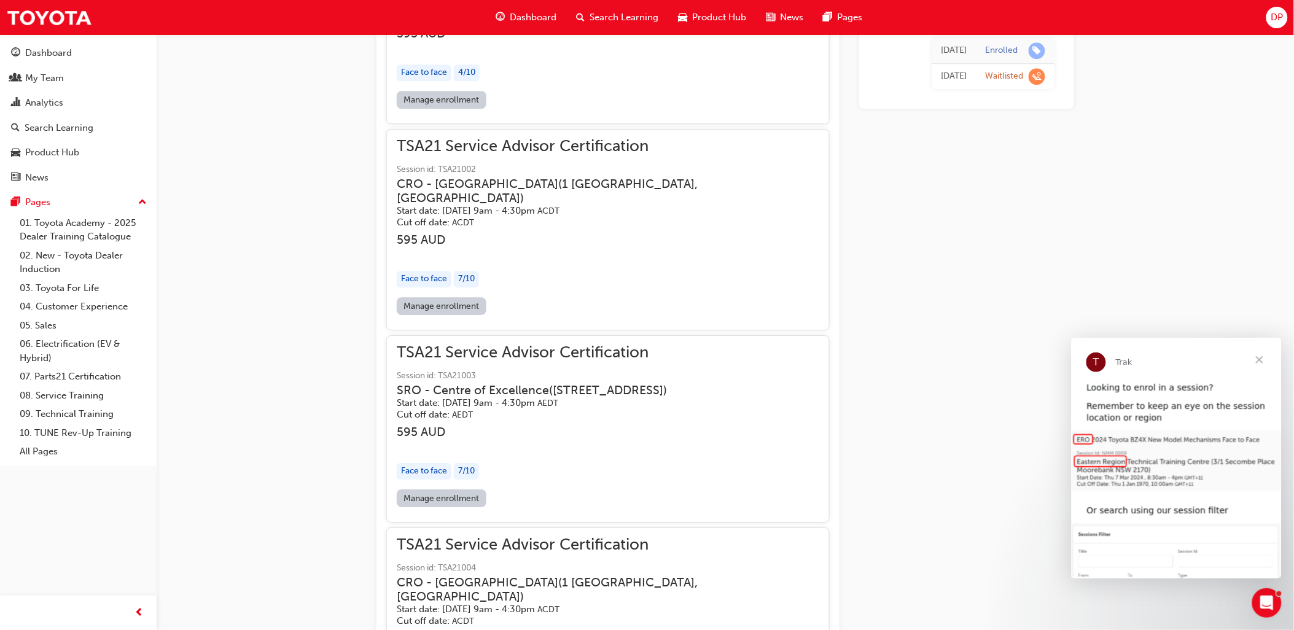
scroll to position [1297, 0]
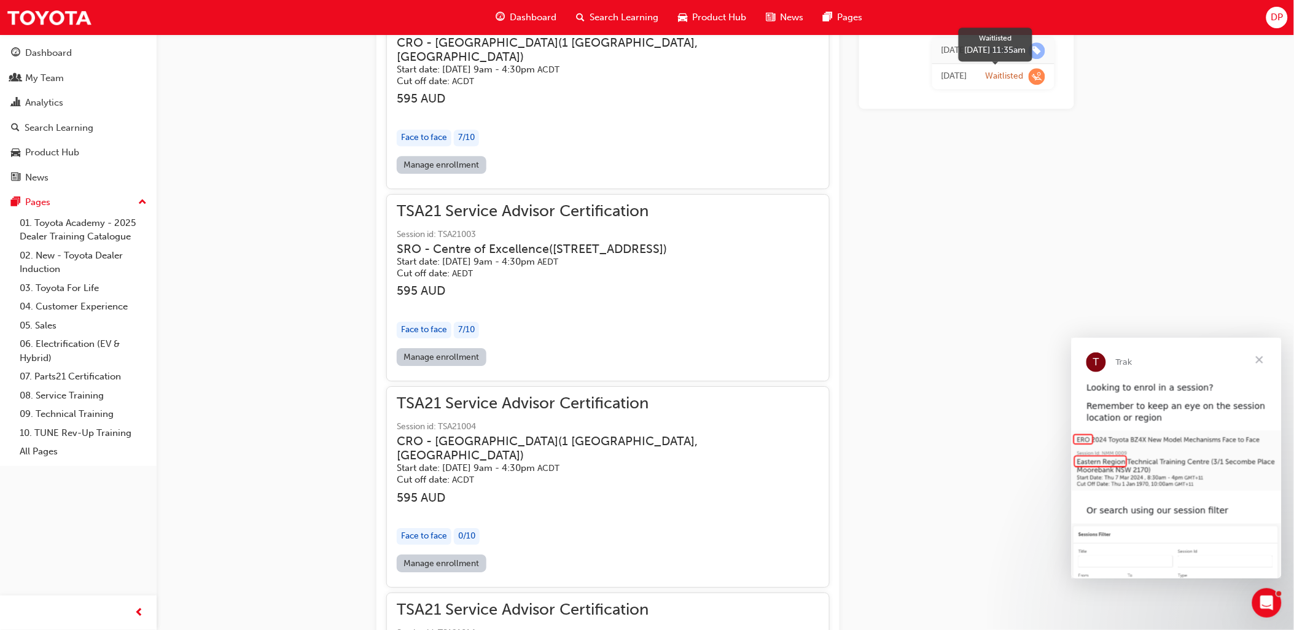
click at [1034, 76] on span "learningRecordVerb_WAITLIST-icon" at bounding box center [1037, 76] width 17 height 17
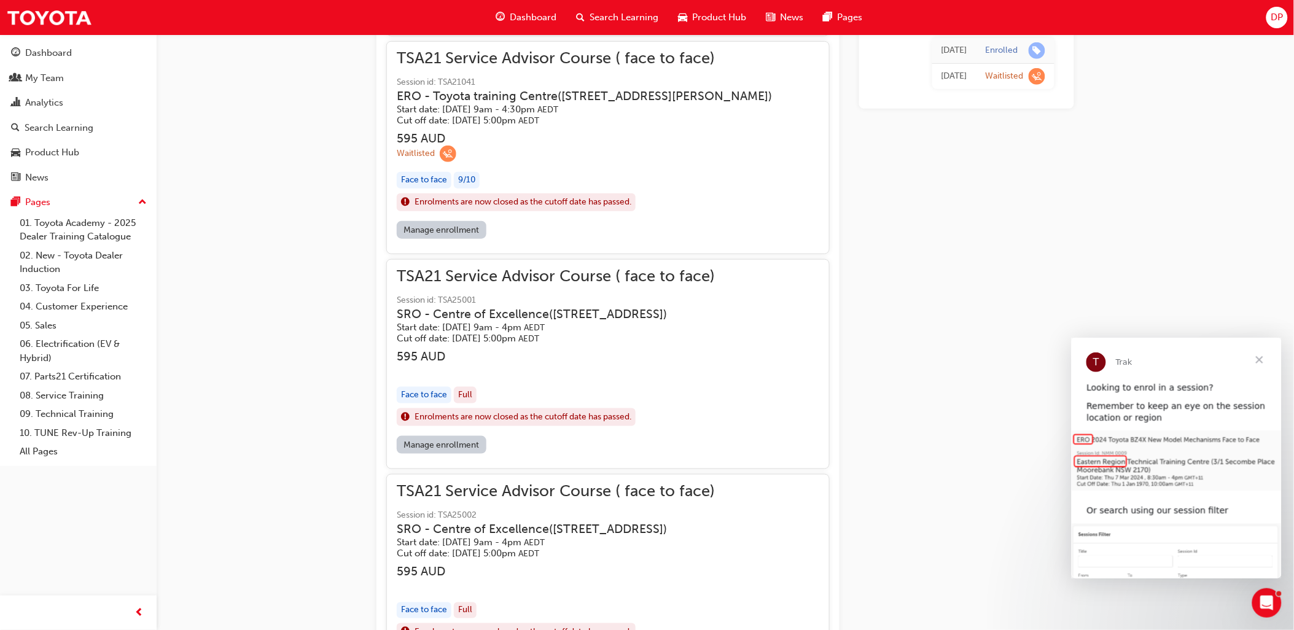
scroll to position [10236, 0]
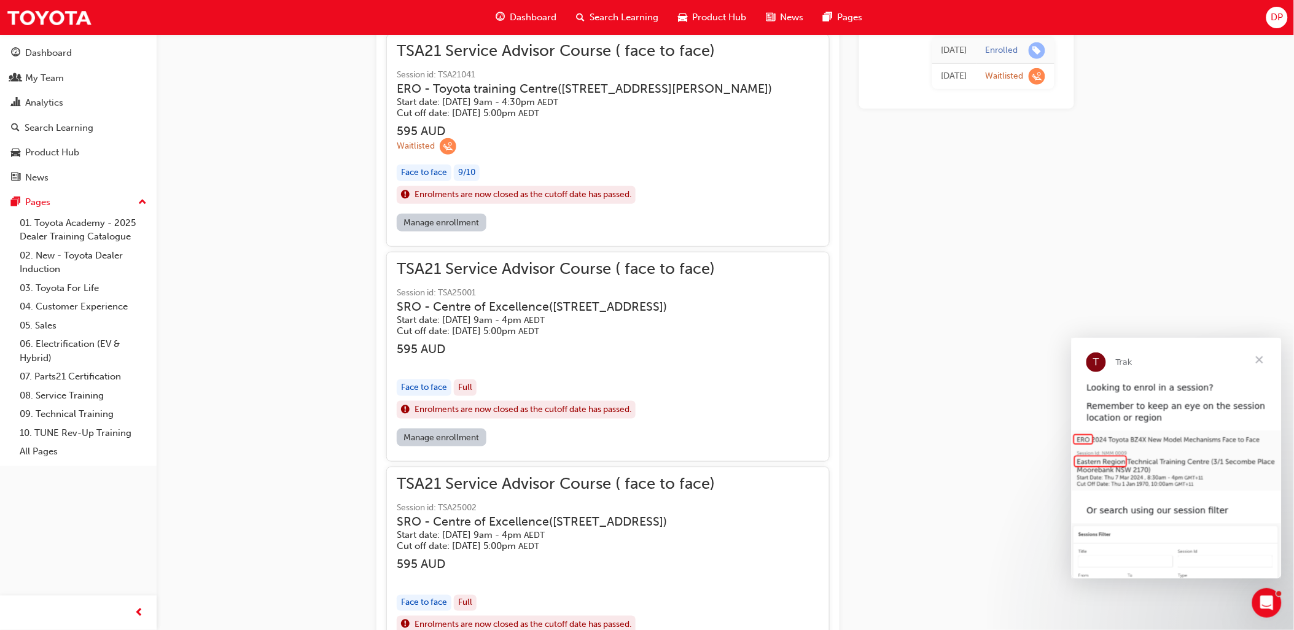
click at [453, 232] on link "Manage enrollment" at bounding box center [442, 223] width 90 height 18
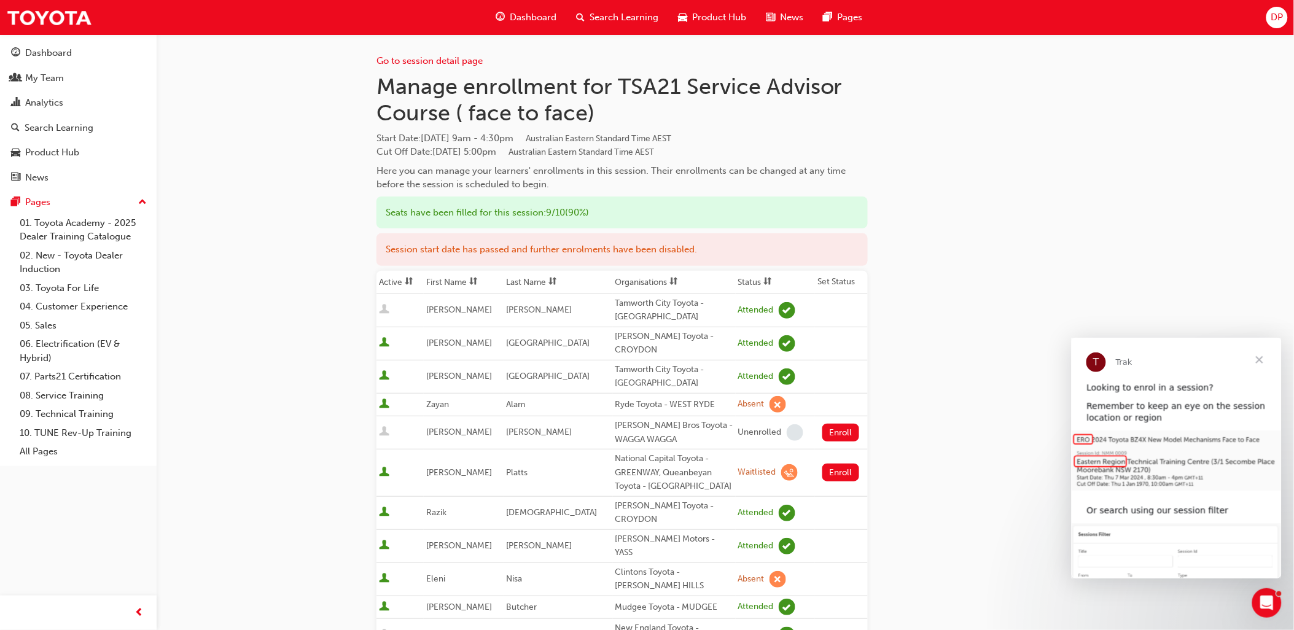
click at [981, 275] on div "Go to session detail page Manage enrollment for TSA21 Service Advisor Course ( …" at bounding box center [726, 427] width 698 height 786
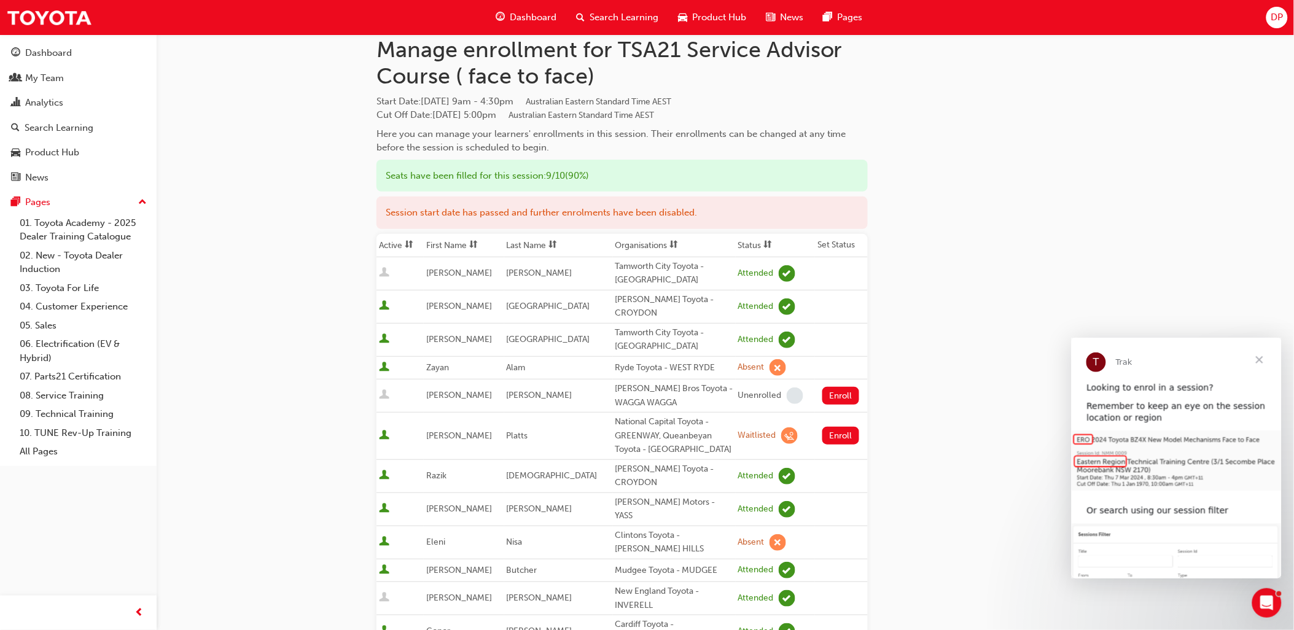
scroll to position [35, 0]
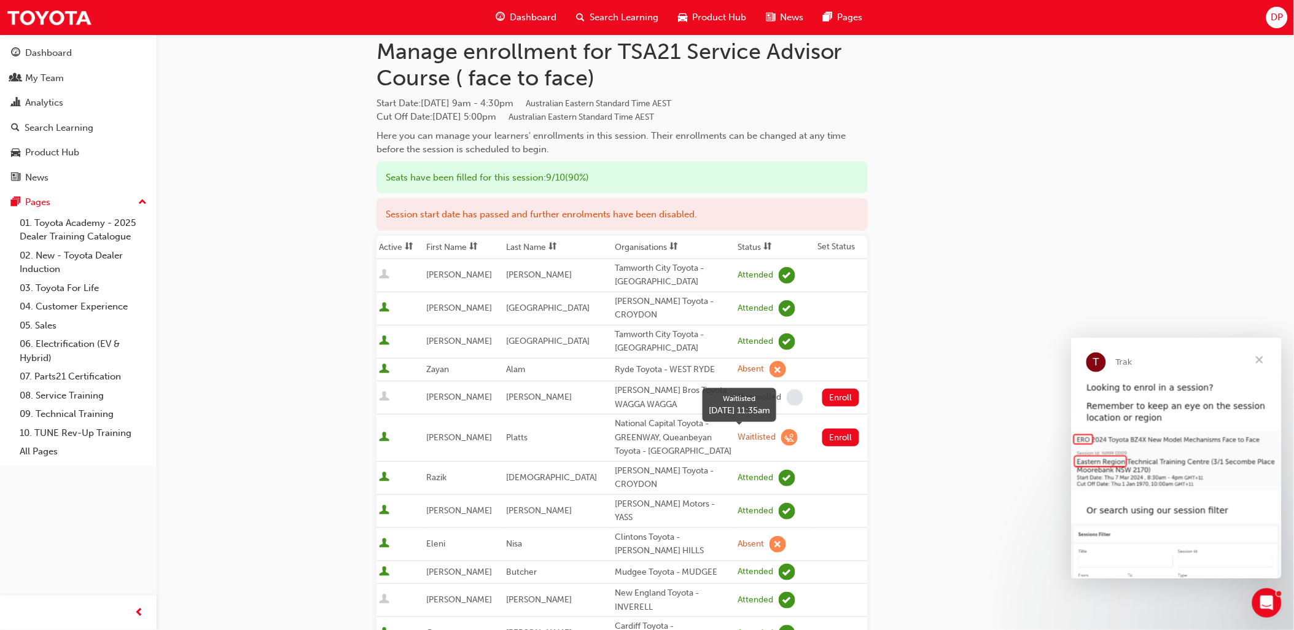
click at [781, 437] on span "learningRecordVerb_WAITLIST-icon" at bounding box center [789, 437] width 17 height 17
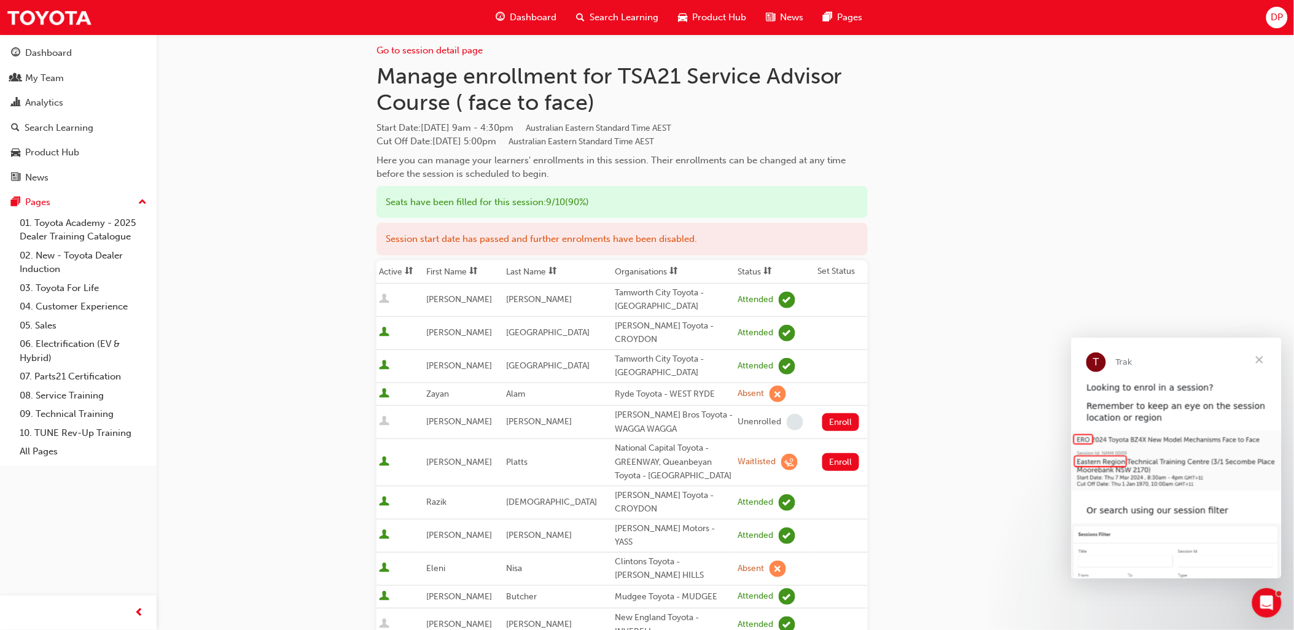
scroll to position [0, 0]
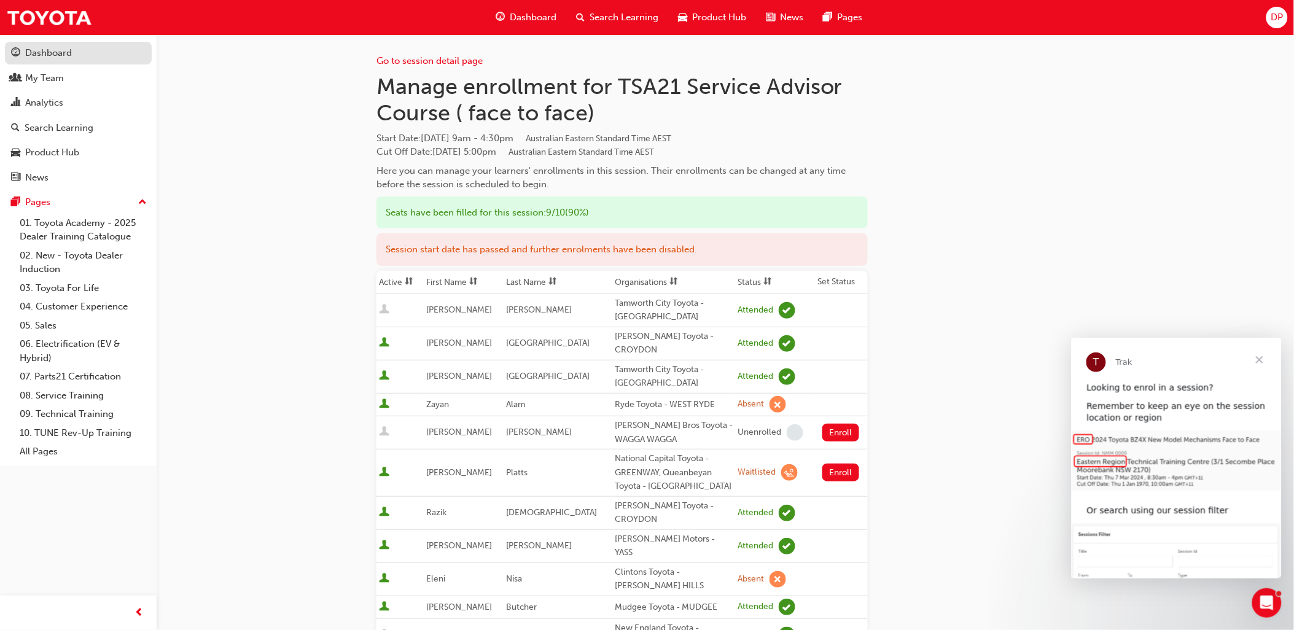
click at [49, 47] on div "Dashboard" at bounding box center [48, 53] width 47 height 14
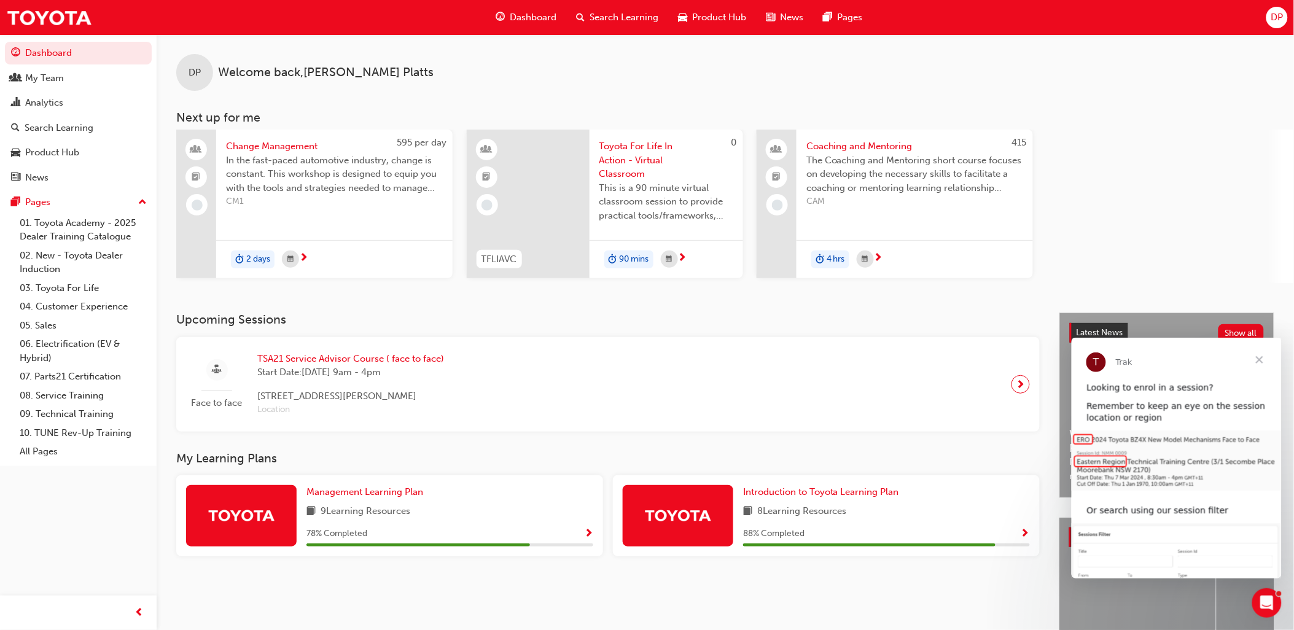
click at [633, 145] on span "Toyota For Life In Action - Virtual Classroom" at bounding box center [666, 160] width 134 height 42
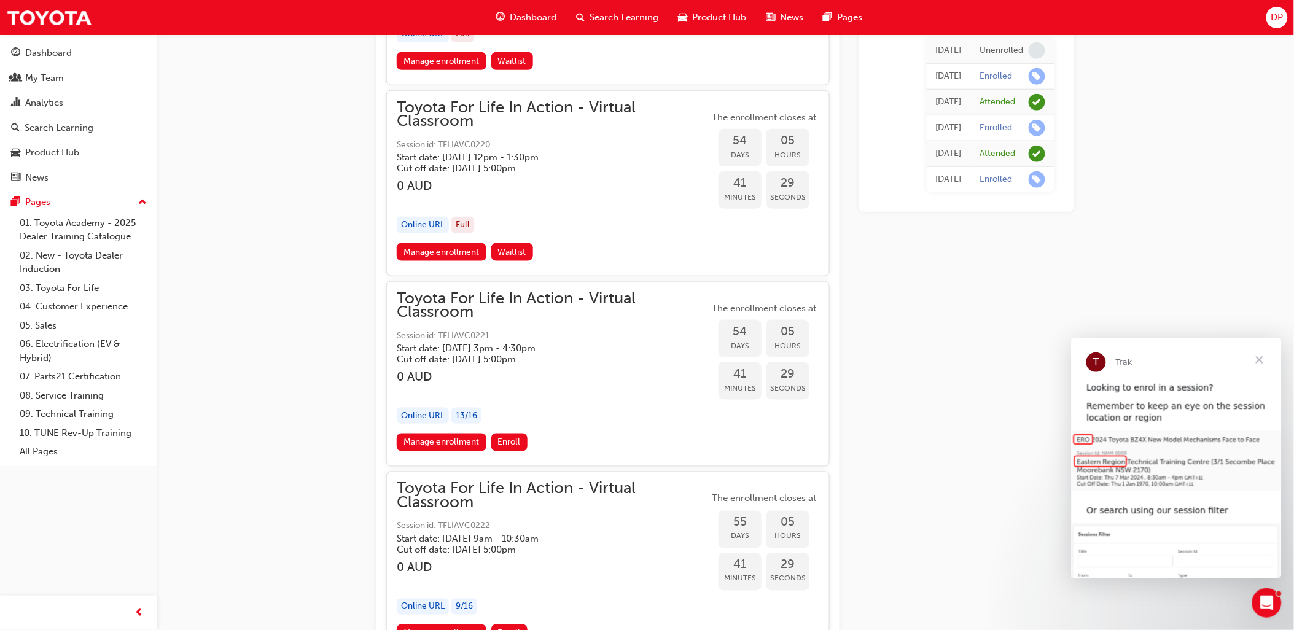
scroll to position [13719, 0]
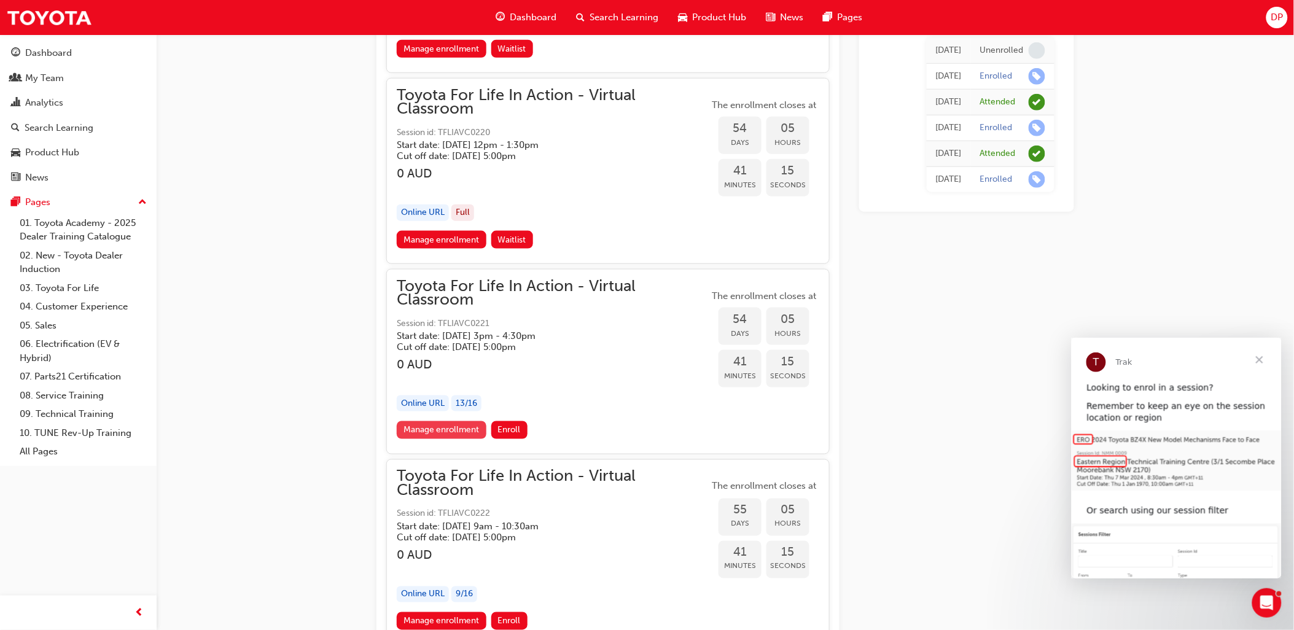
click at [450, 421] on link "Manage enrollment" at bounding box center [442, 430] width 90 height 18
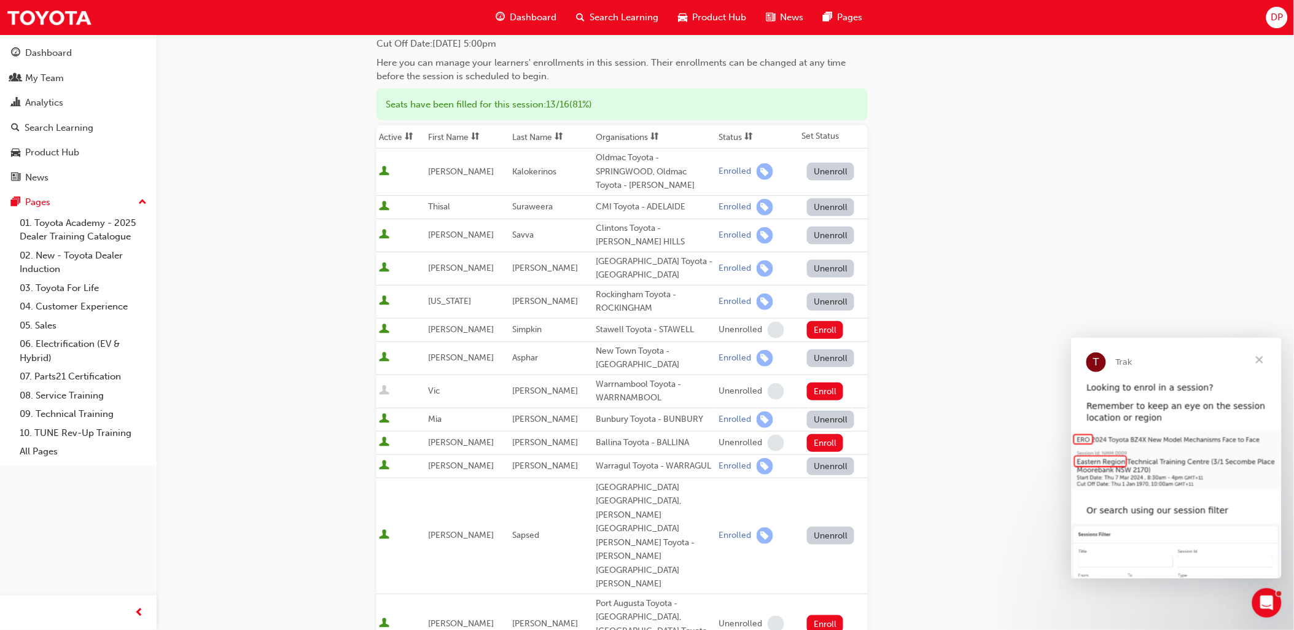
scroll to position [409, 0]
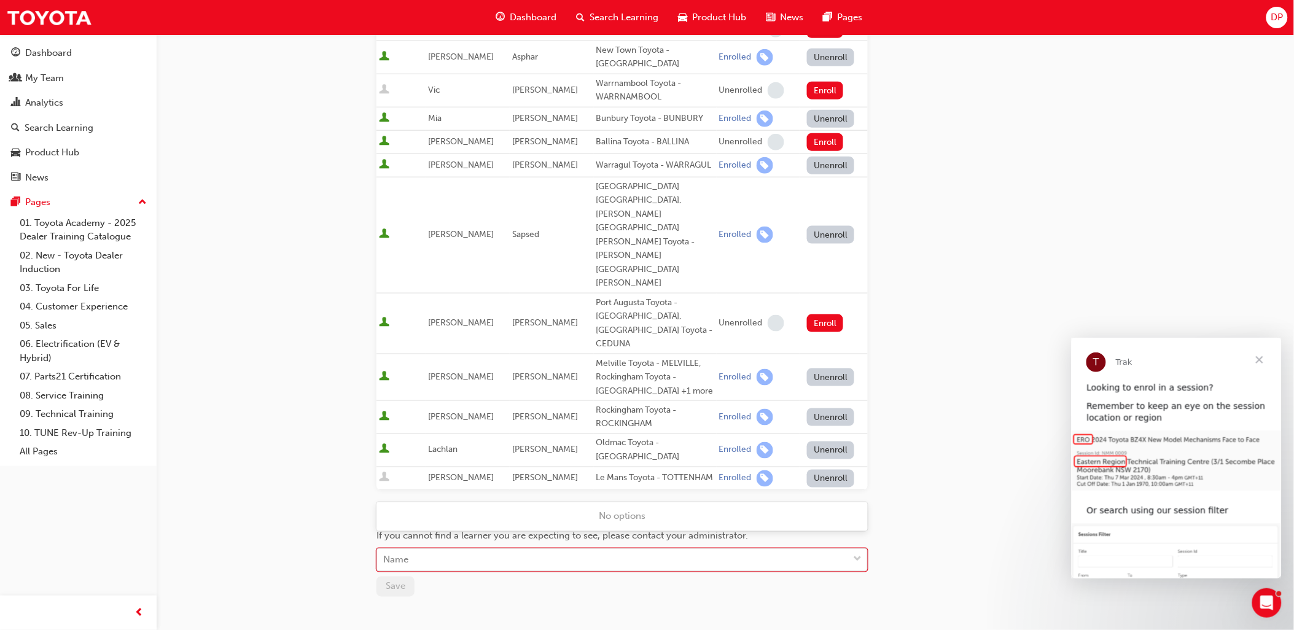
click at [508, 550] on div "Name" at bounding box center [613, 560] width 472 height 21
type input "TI"
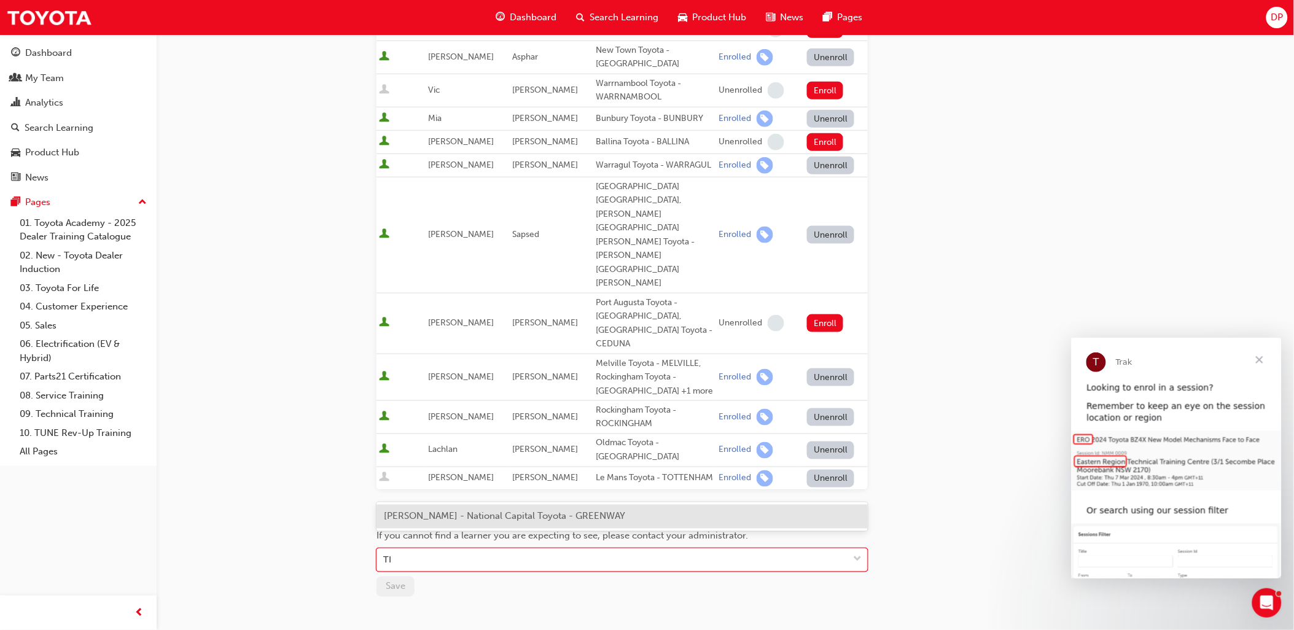
click at [515, 512] on span "[PERSON_NAME] - National Capital Toyota - GREENWAY" at bounding box center [504, 516] width 241 height 11
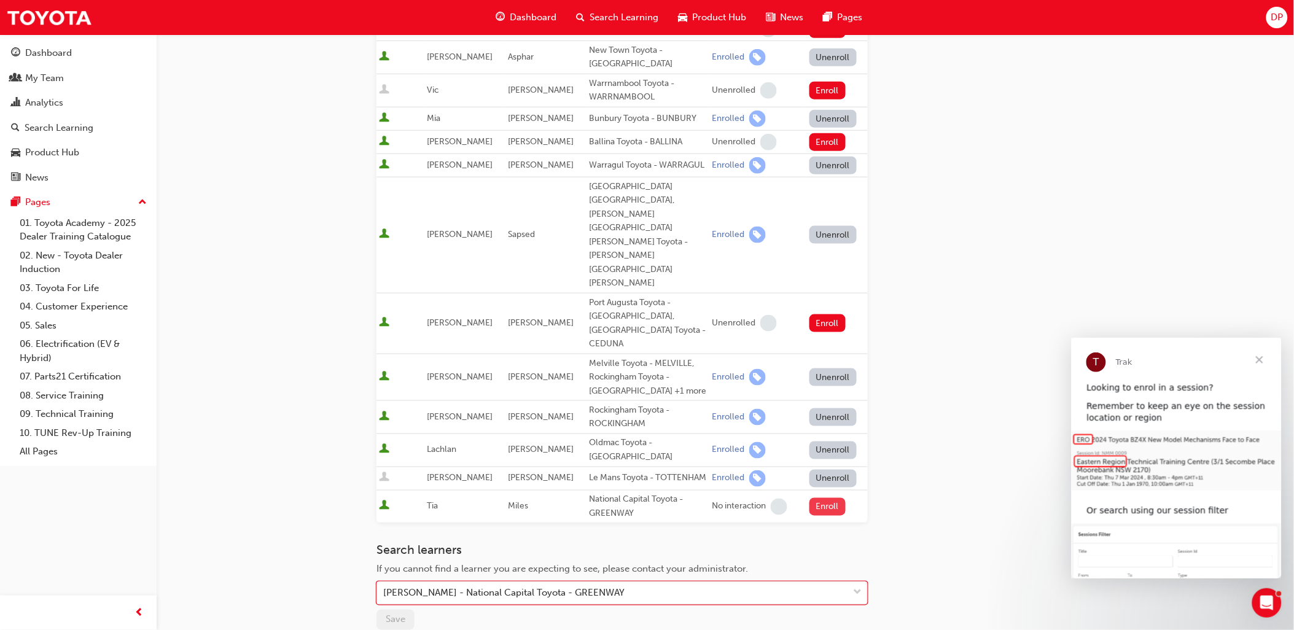
click at [826, 498] on button "Enroll" at bounding box center [828, 507] width 37 height 18
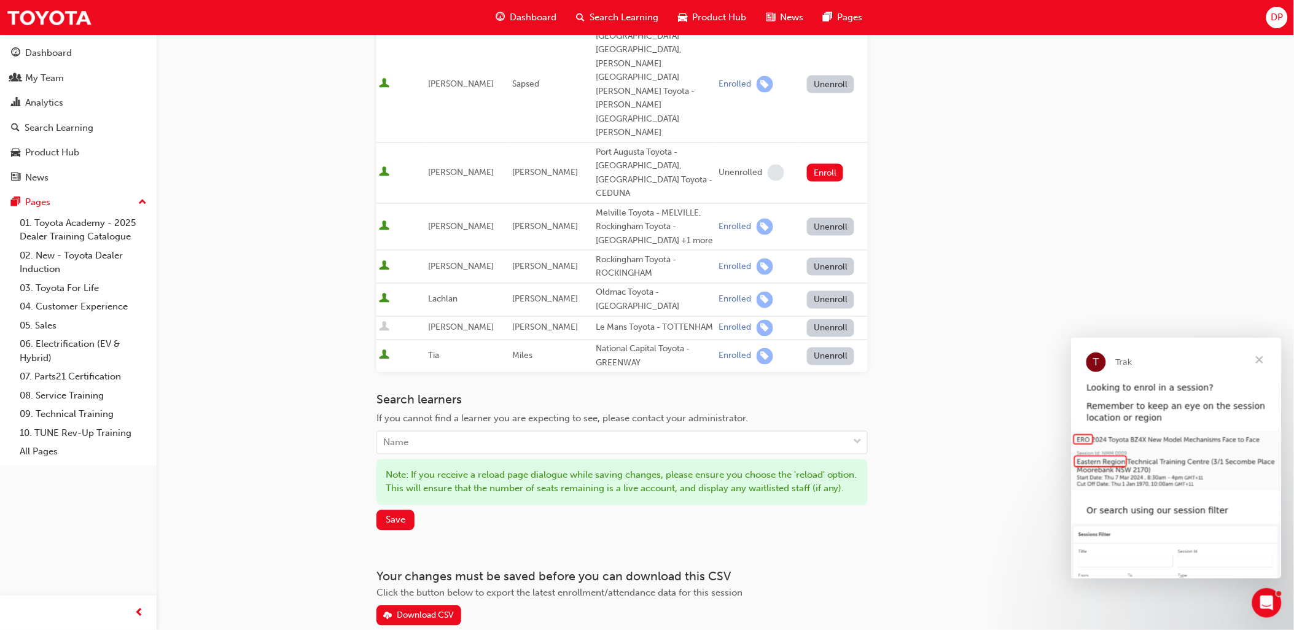
scroll to position [564, 0]
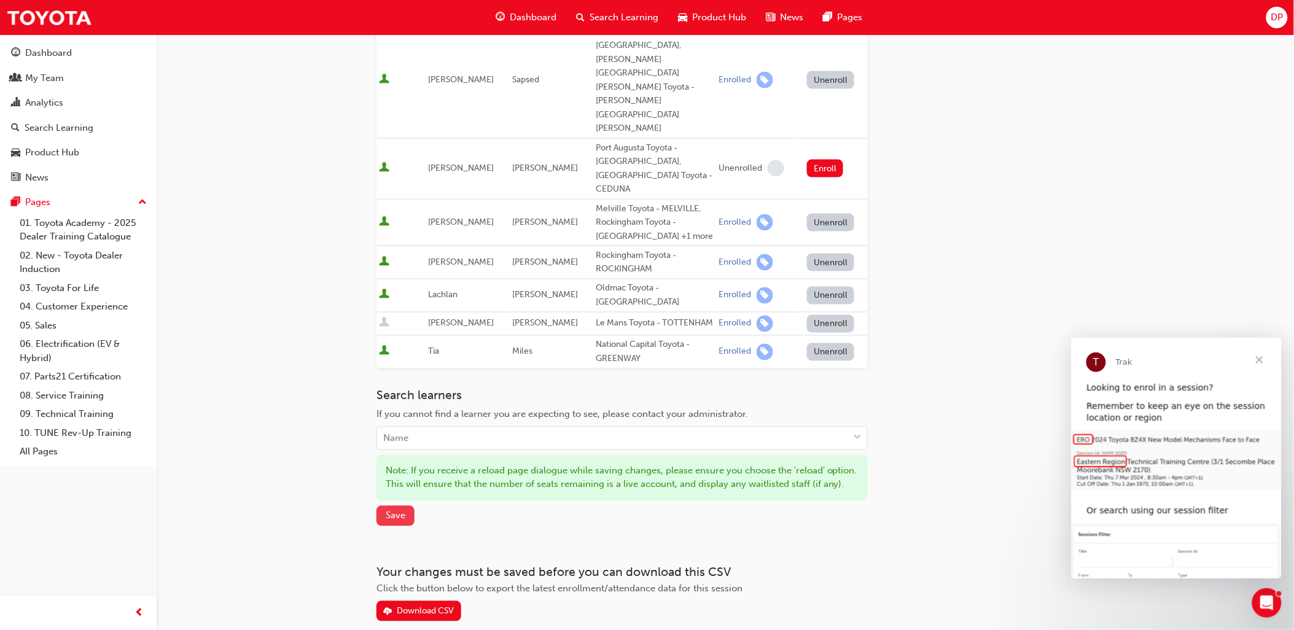
click at [383, 506] on button "Save" at bounding box center [396, 516] width 38 height 20
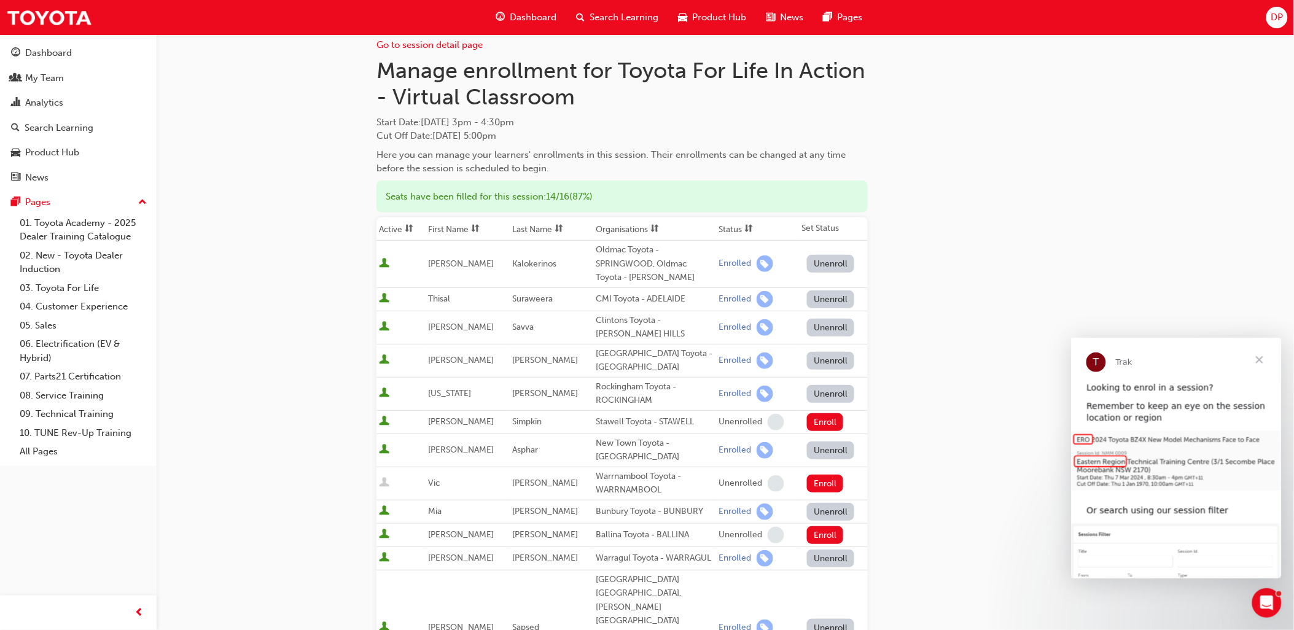
scroll to position [0, 0]
